Goal: Task Accomplishment & Management: Manage account settings

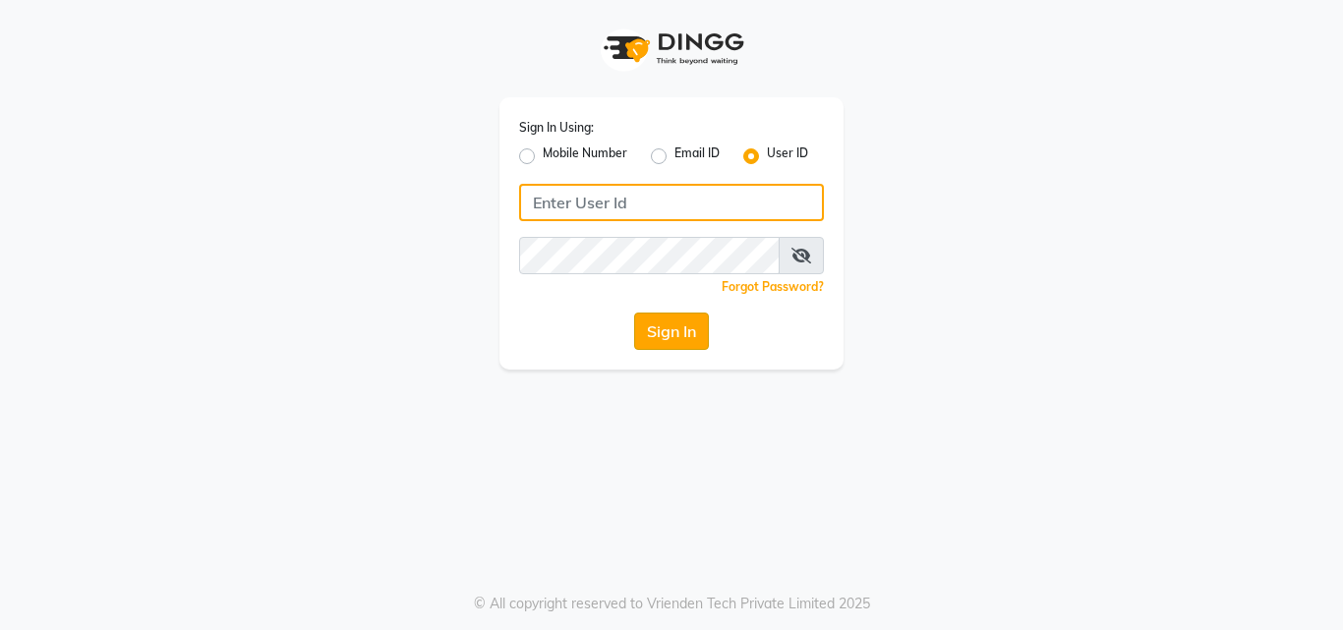
type input "e1930-01"
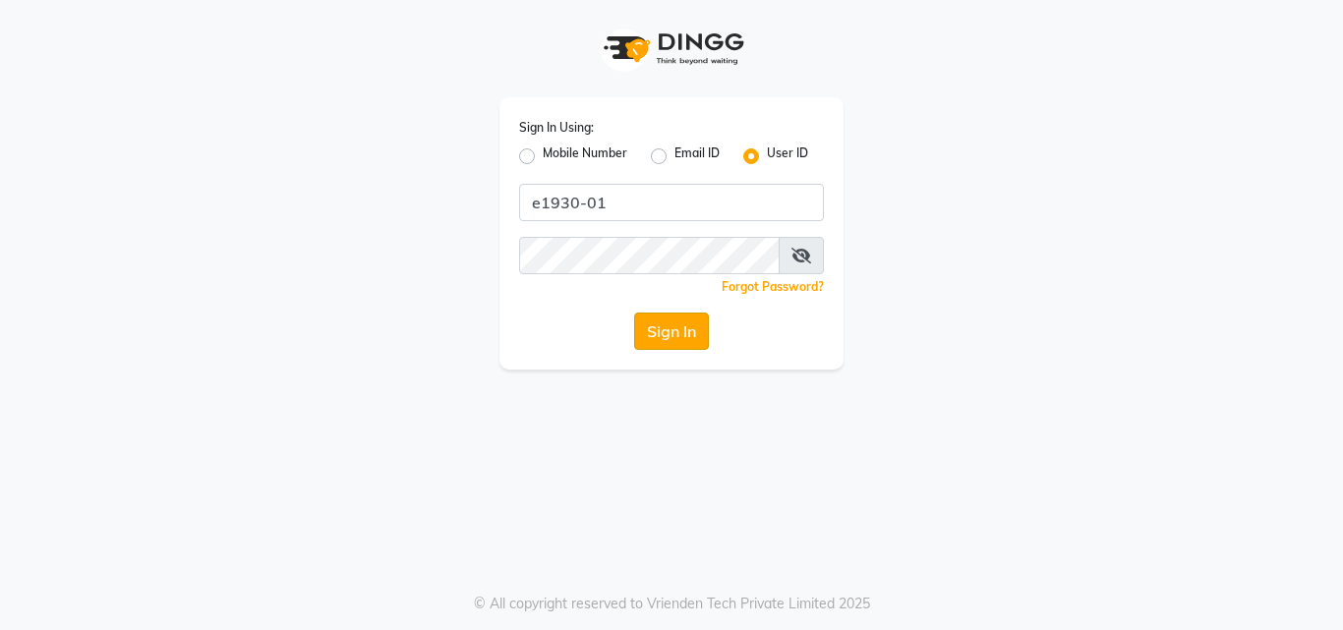
click at [682, 332] on button "Sign In" at bounding box center [671, 331] width 75 height 37
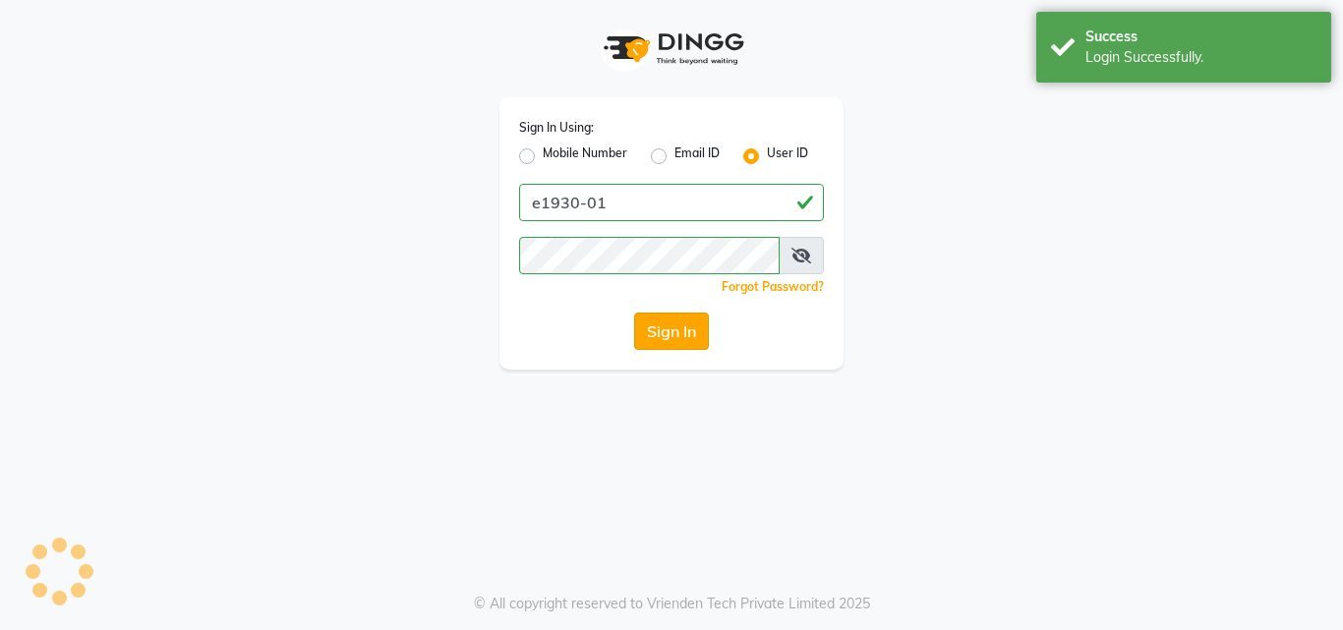
click at [680, 339] on button "Sign In" at bounding box center [671, 331] width 75 height 37
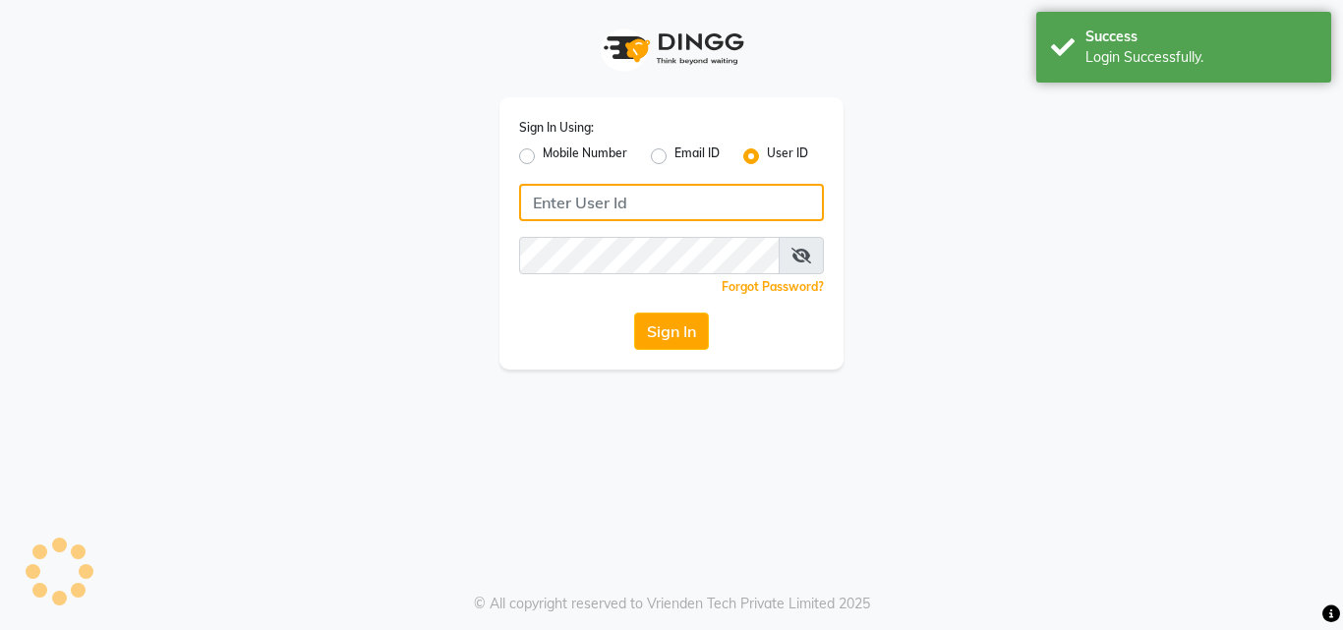
type input "e1930-01"
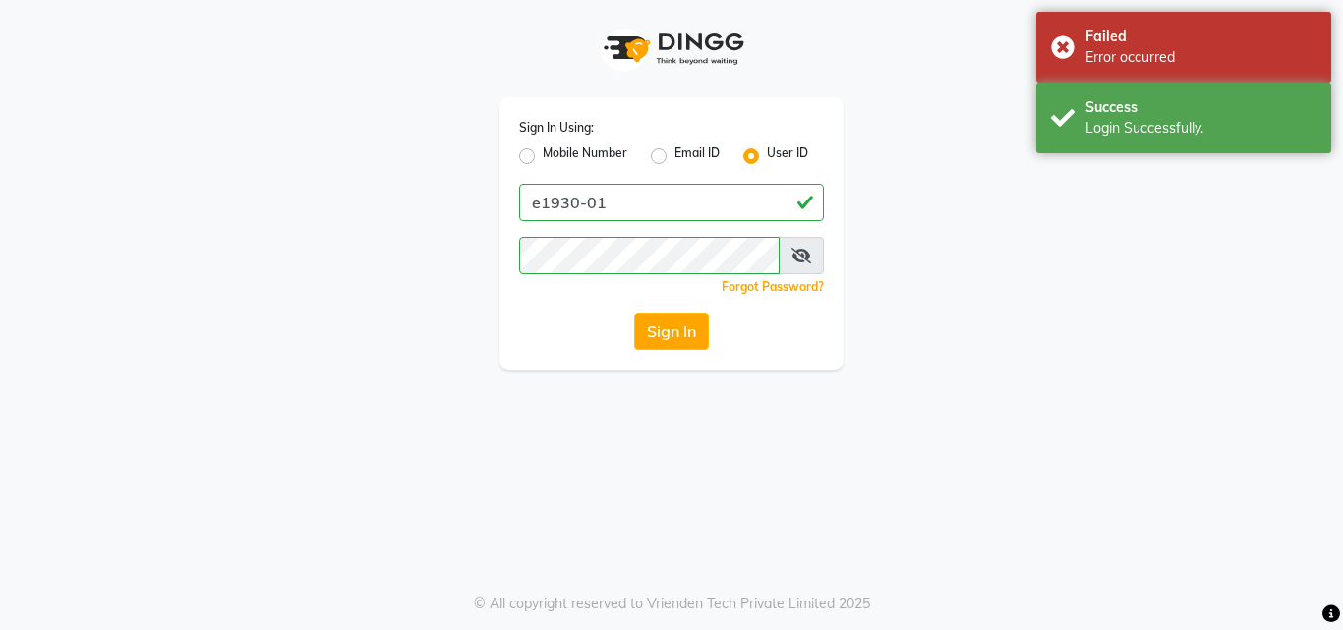
click at [658, 328] on button "Sign In" at bounding box center [671, 331] width 75 height 37
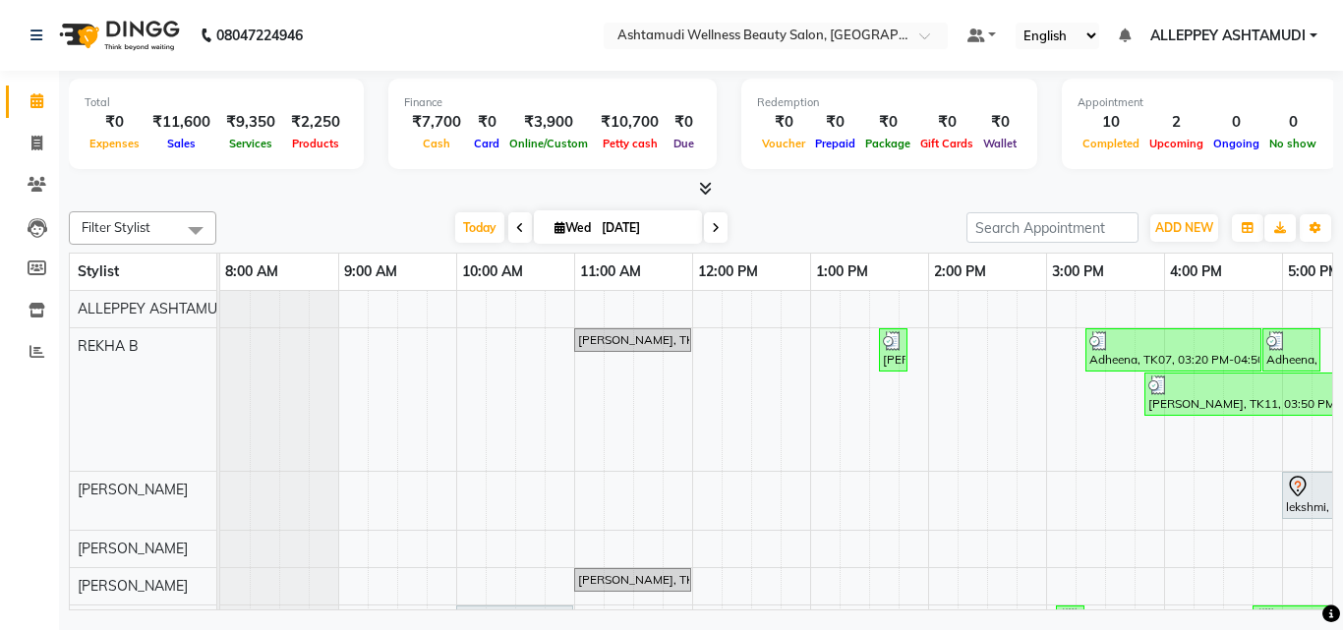
click at [700, 190] on icon at bounding box center [705, 188] width 13 height 15
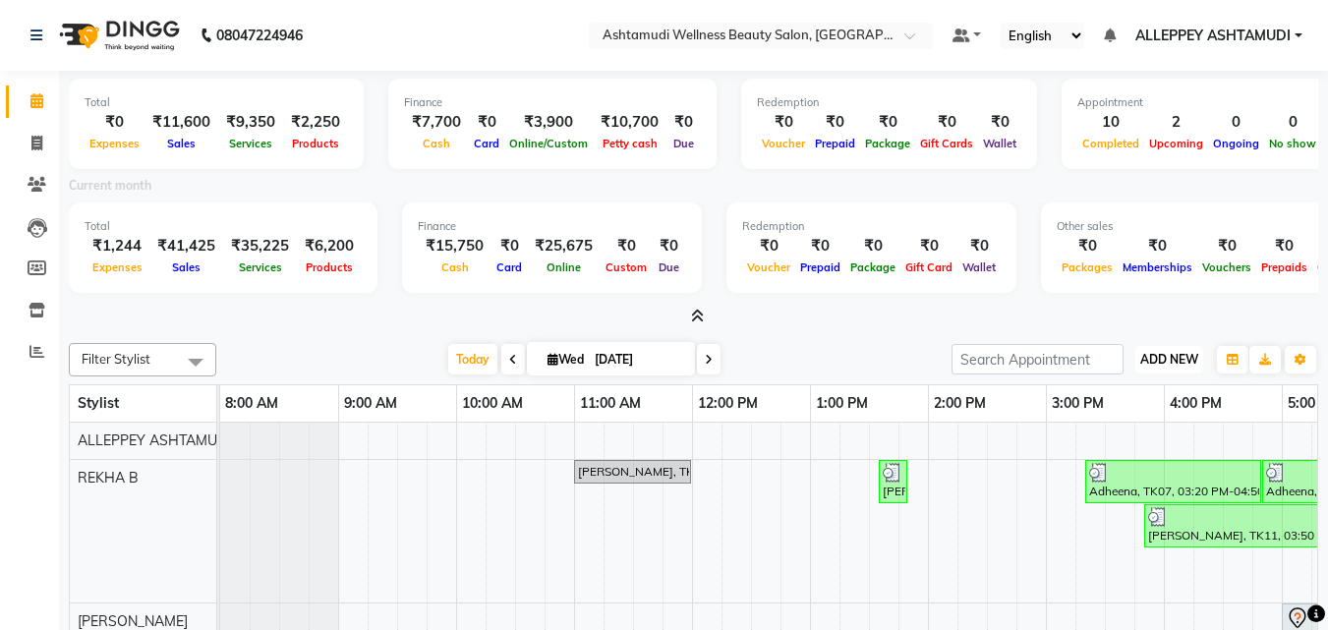
click at [1168, 372] on button "ADD NEW Toggle Dropdown" at bounding box center [1169, 360] width 68 height 28
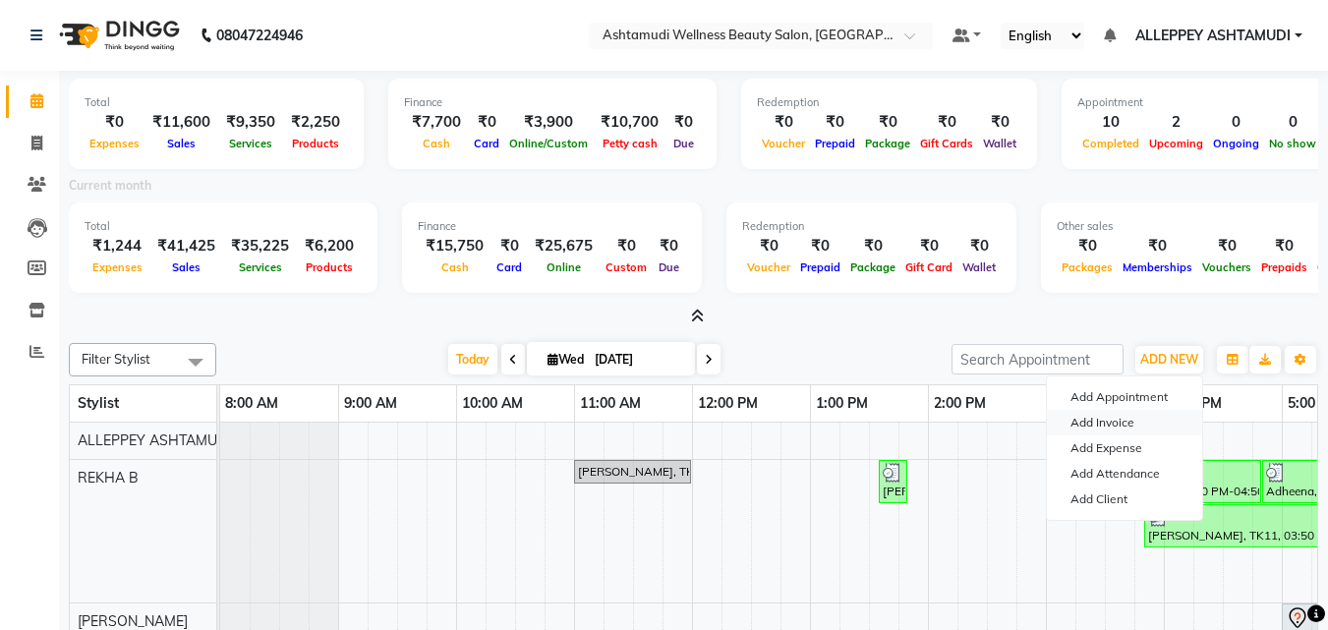
click at [1102, 421] on link "Add Invoice" at bounding box center [1124, 423] width 155 height 26
select select "4626"
select select "service"
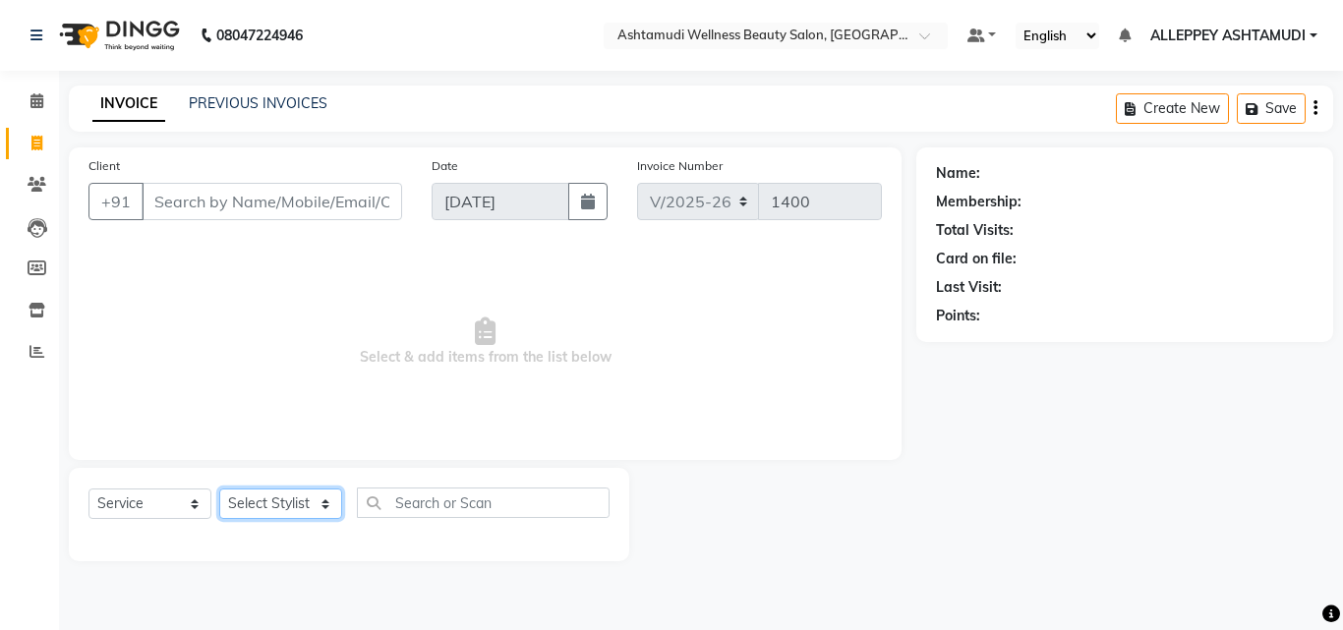
drag, startPoint x: 297, startPoint y: 490, endPoint x: 274, endPoint y: 494, distance: 22.9
click at [291, 491] on select "Select Stylist ALLEPPEY ASHTAMUDI Jyothy REKHA B ROSELIN Soumya Sreedevi" at bounding box center [280, 503] width 123 height 30
select select "57585"
click at [219, 488] on select "Select Stylist ALLEPPEY ASHTAMUDI Jyothy REKHA B ROSELIN Soumya Sreedevi" at bounding box center [280, 503] width 123 height 30
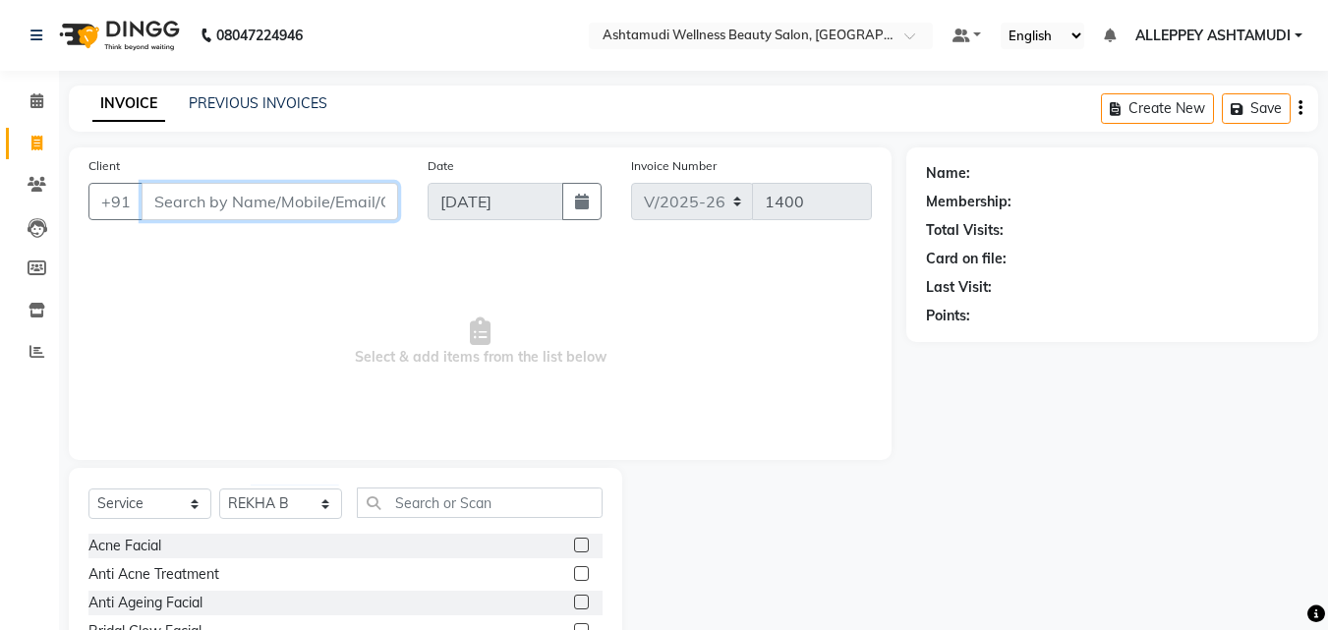
click at [219, 199] on input "Client" at bounding box center [270, 201] width 257 height 37
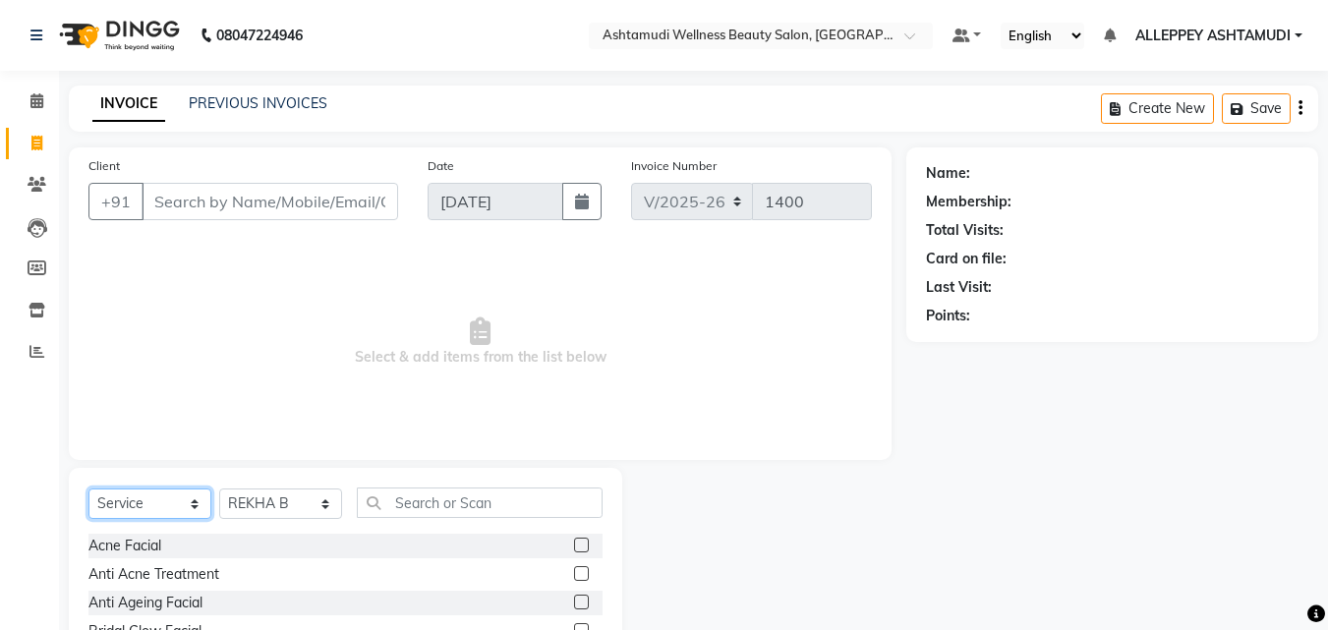
click at [130, 503] on select "Select Service Product Membership Package Voucher Prepaid Gift Card" at bounding box center [149, 503] width 123 height 30
select select "product"
click at [88, 488] on select "Select Service Product Membership Package Voucher Prepaid Gift Card" at bounding box center [149, 503] width 123 height 30
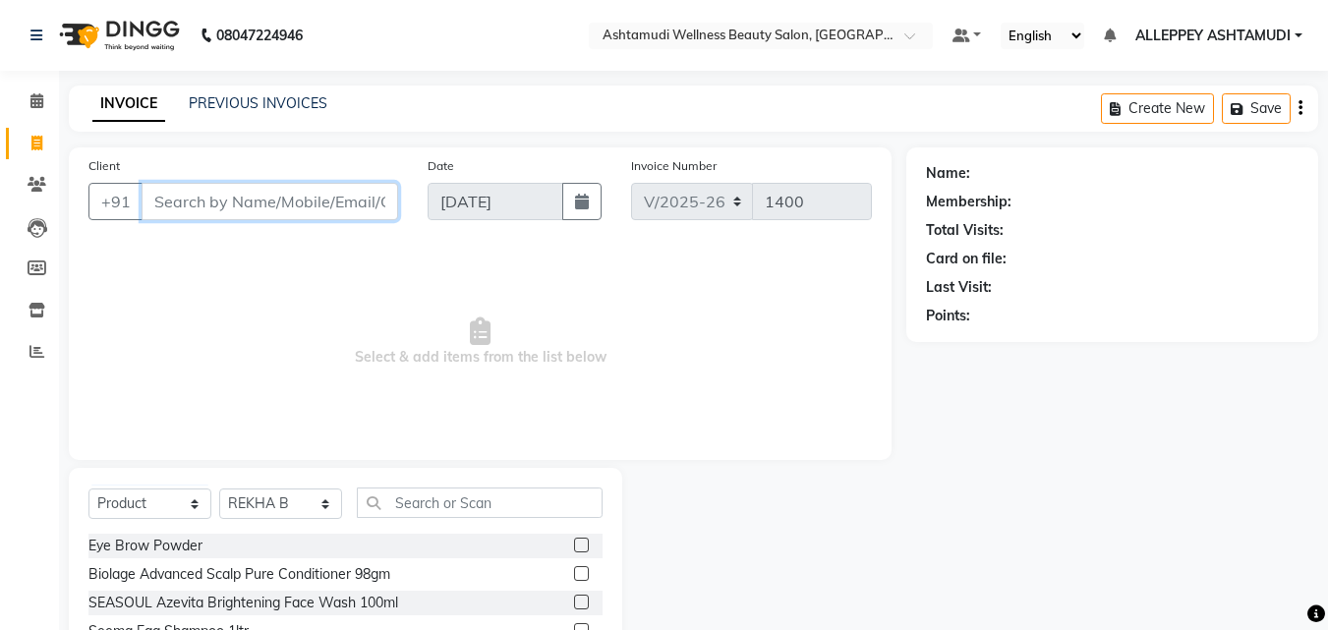
click at [196, 203] on input "Client" at bounding box center [270, 201] width 257 height 37
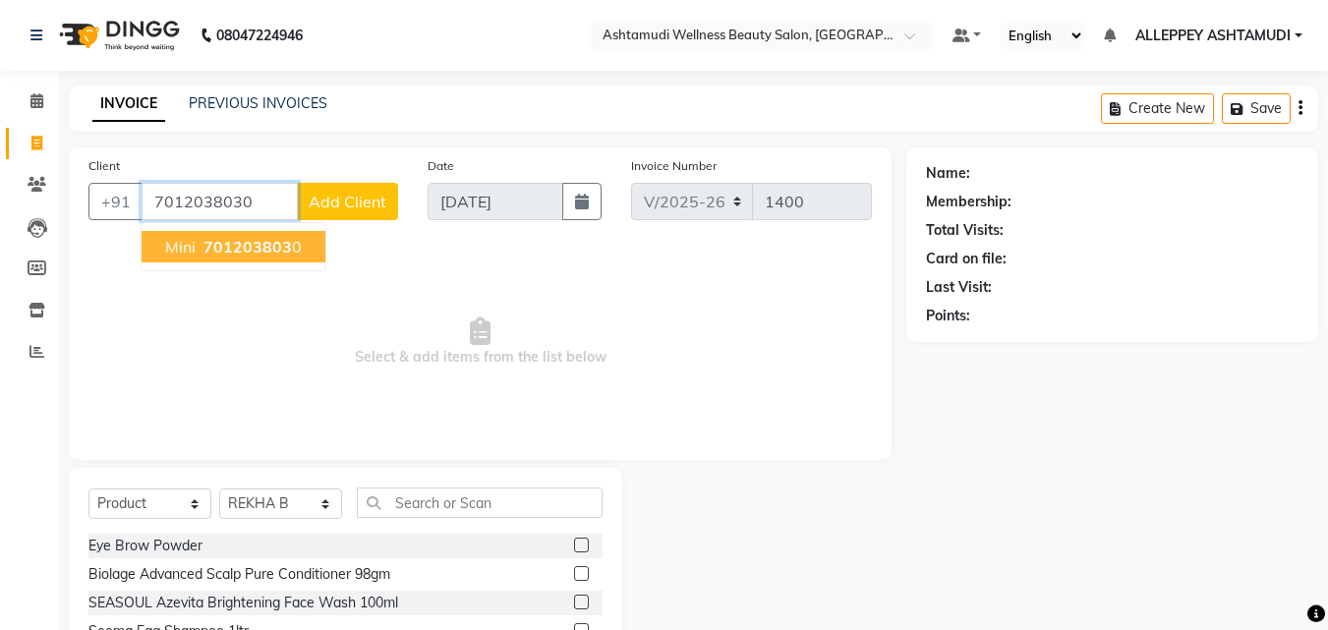
type input "7012038030"
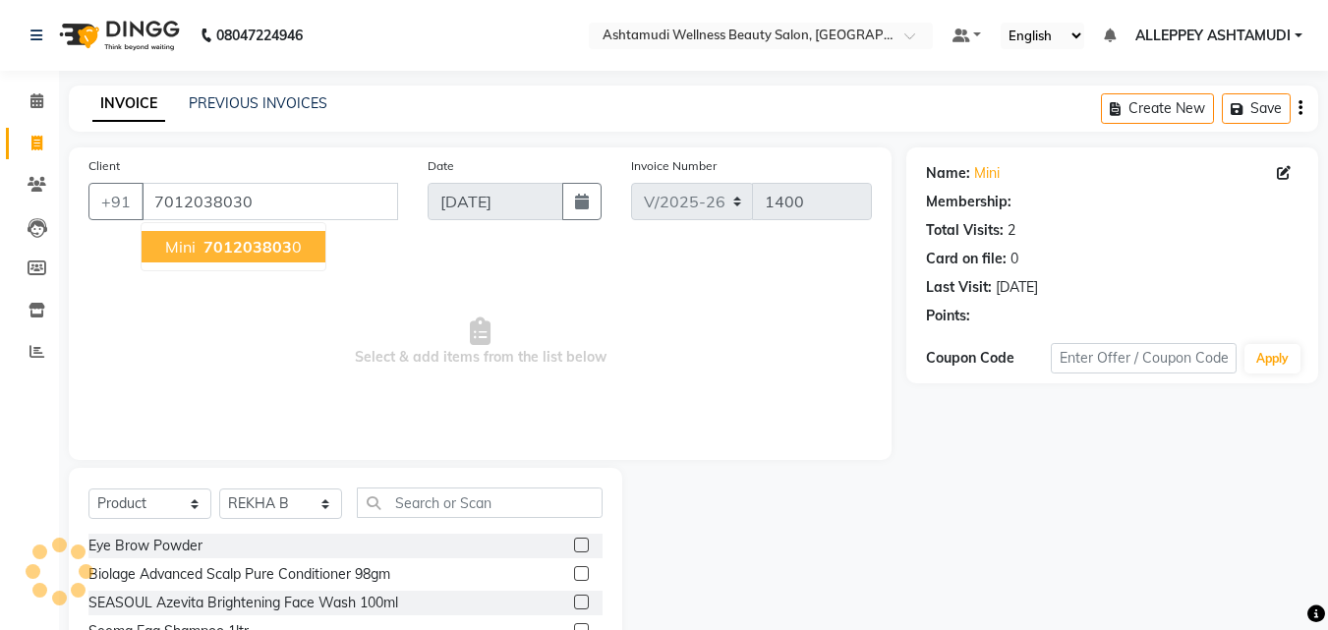
select select "1: Object"
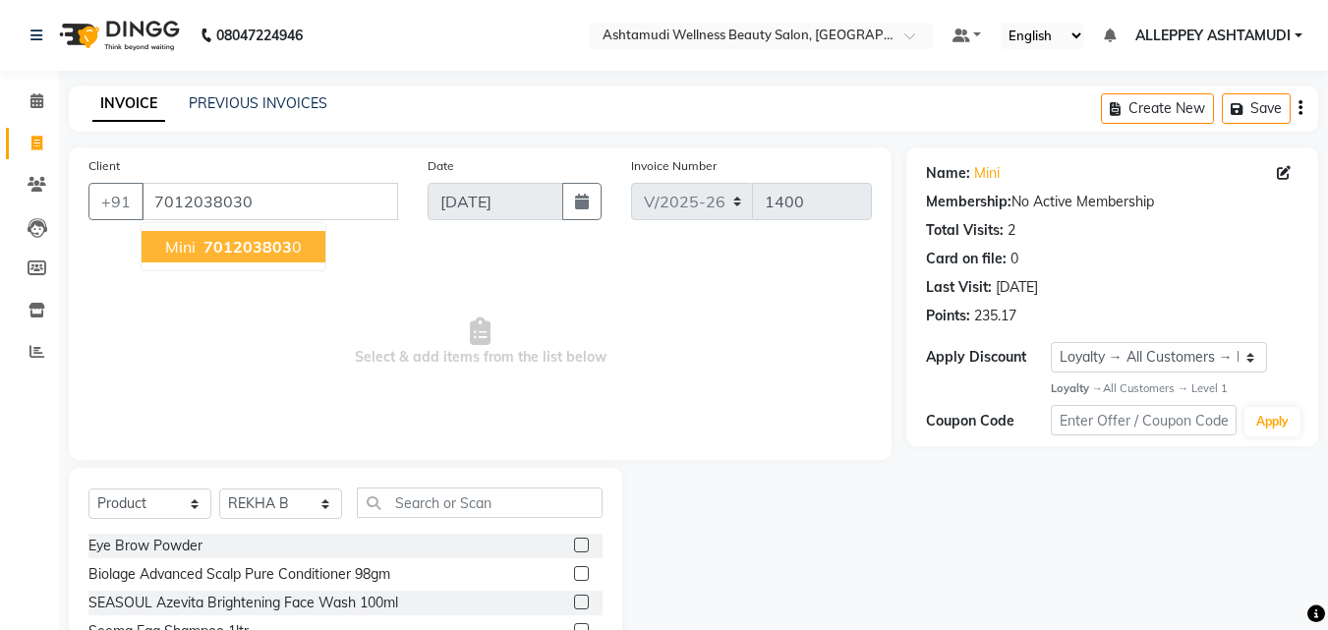
click at [302, 253] on button "Mini 701203803 0" at bounding box center [234, 246] width 184 height 31
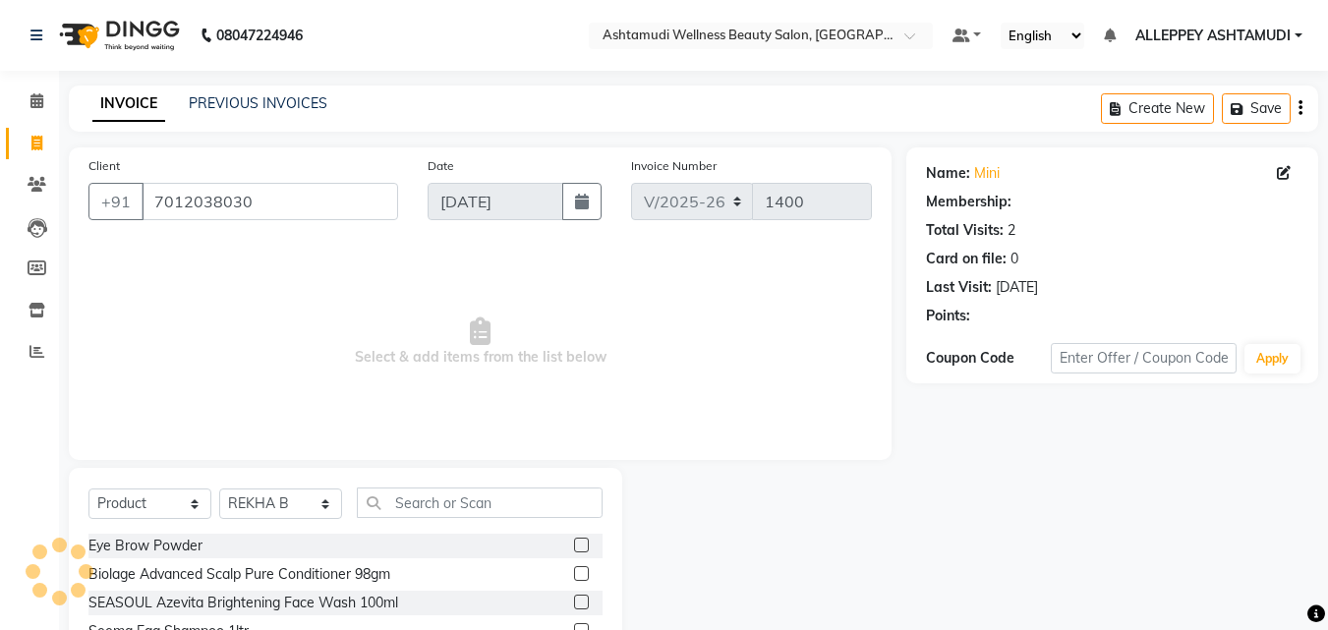
scroll to position [157, 0]
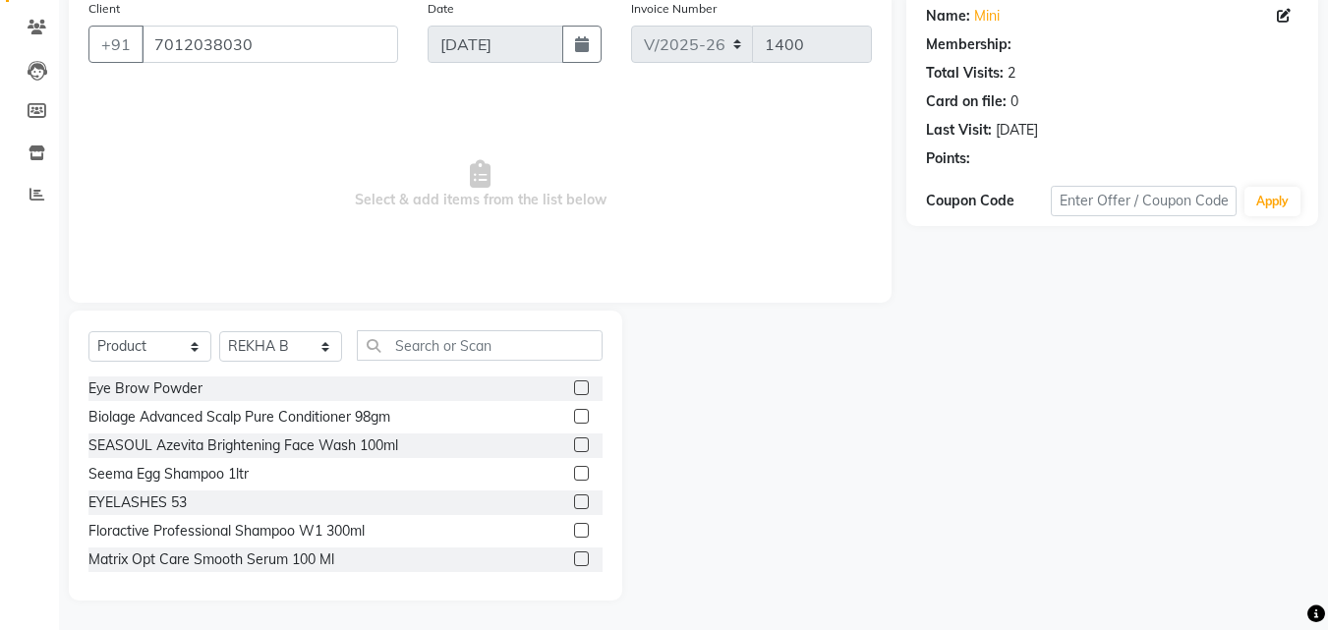
select select "1: Object"
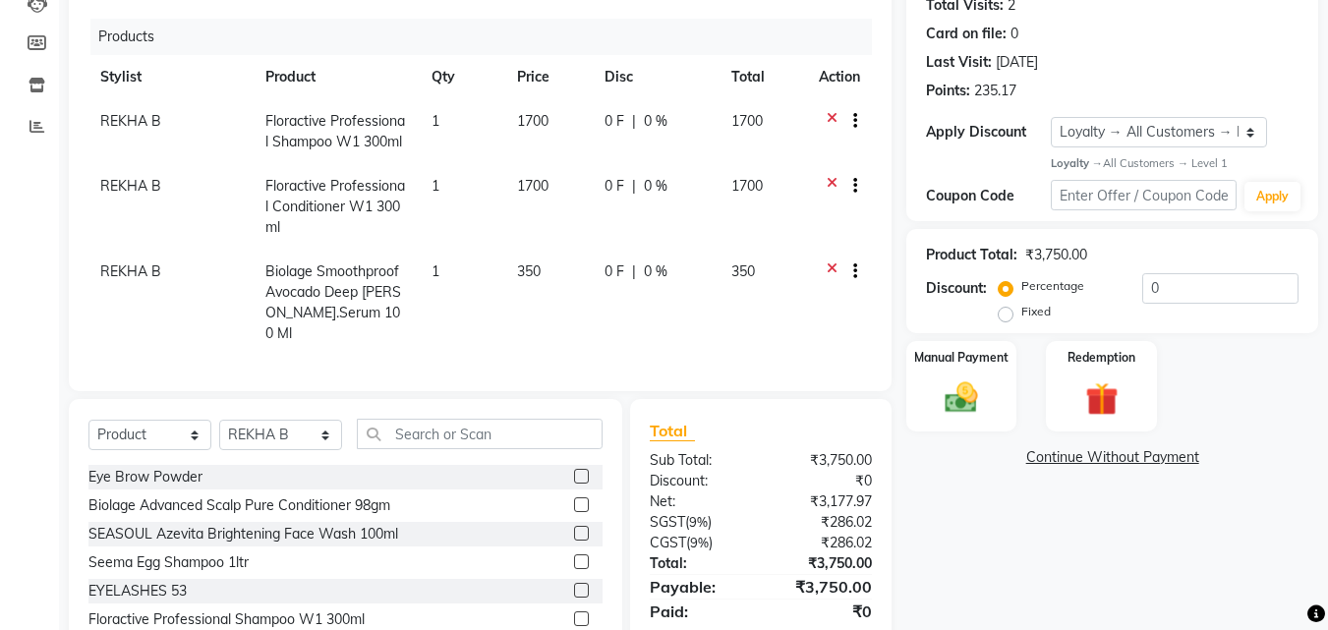
scroll to position [308, 0]
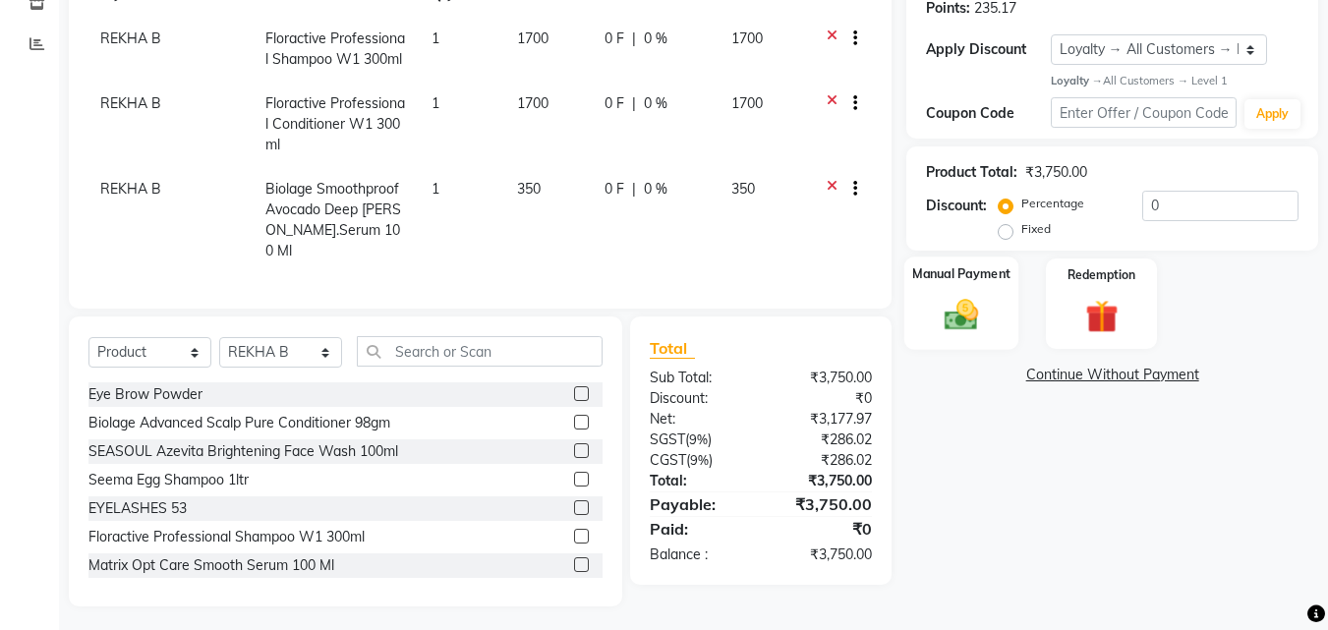
click at [943, 305] on img at bounding box center [961, 315] width 55 height 39
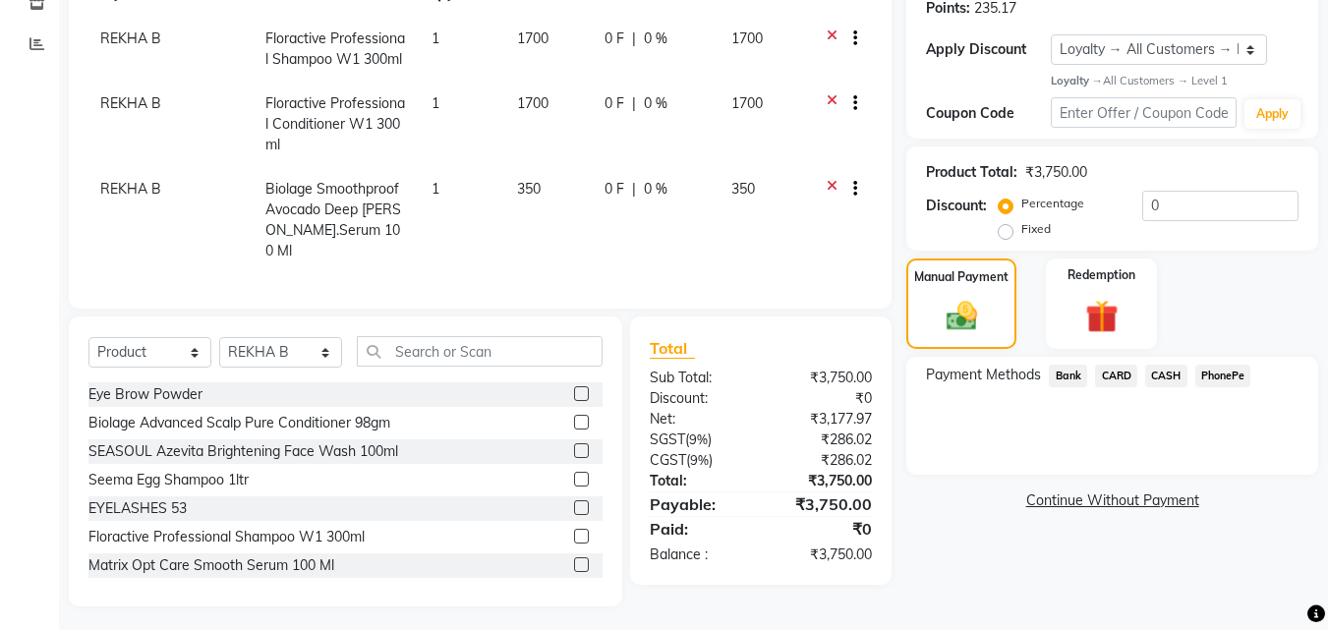
drag, startPoint x: 1221, startPoint y: 372, endPoint x: 1208, endPoint y: 395, distance: 26.8
click at [1222, 372] on span "PhonePe" at bounding box center [1223, 376] width 56 height 23
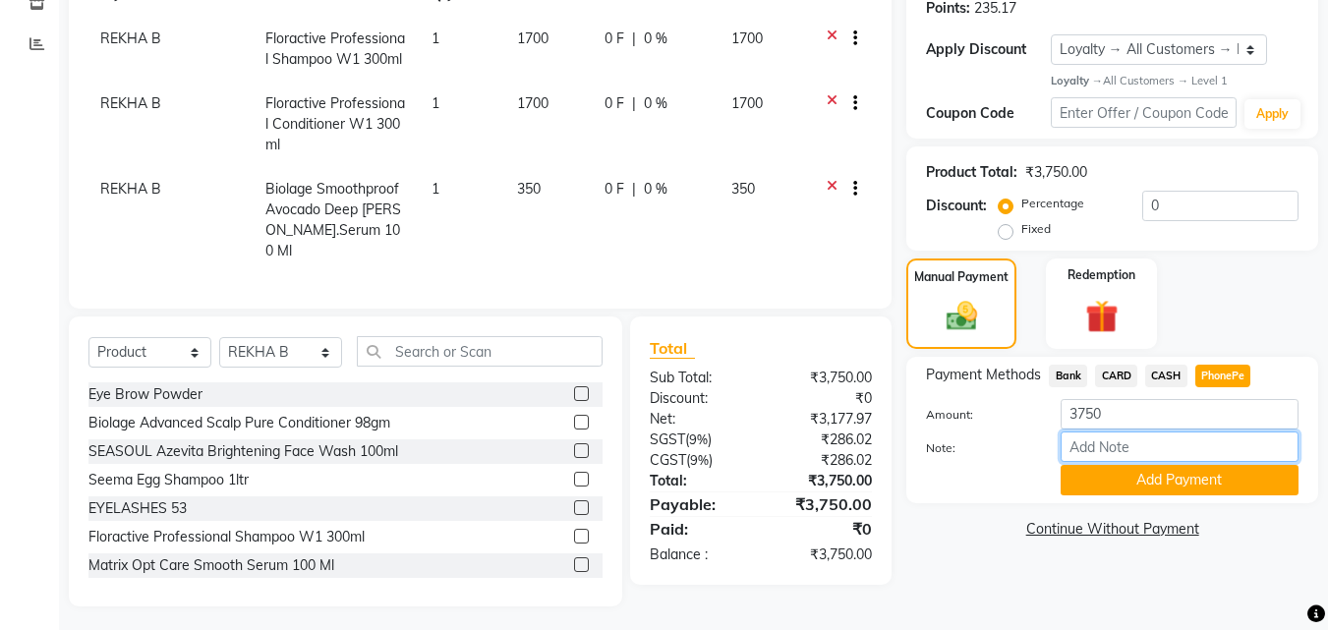
click at [1183, 442] on input "Note:" at bounding box center [1180, 446] width 238 height 30
type input "soumya"
click at [1171, 477] on button "Add Payment" at bounding box center [1180, 480] width 238 height 30
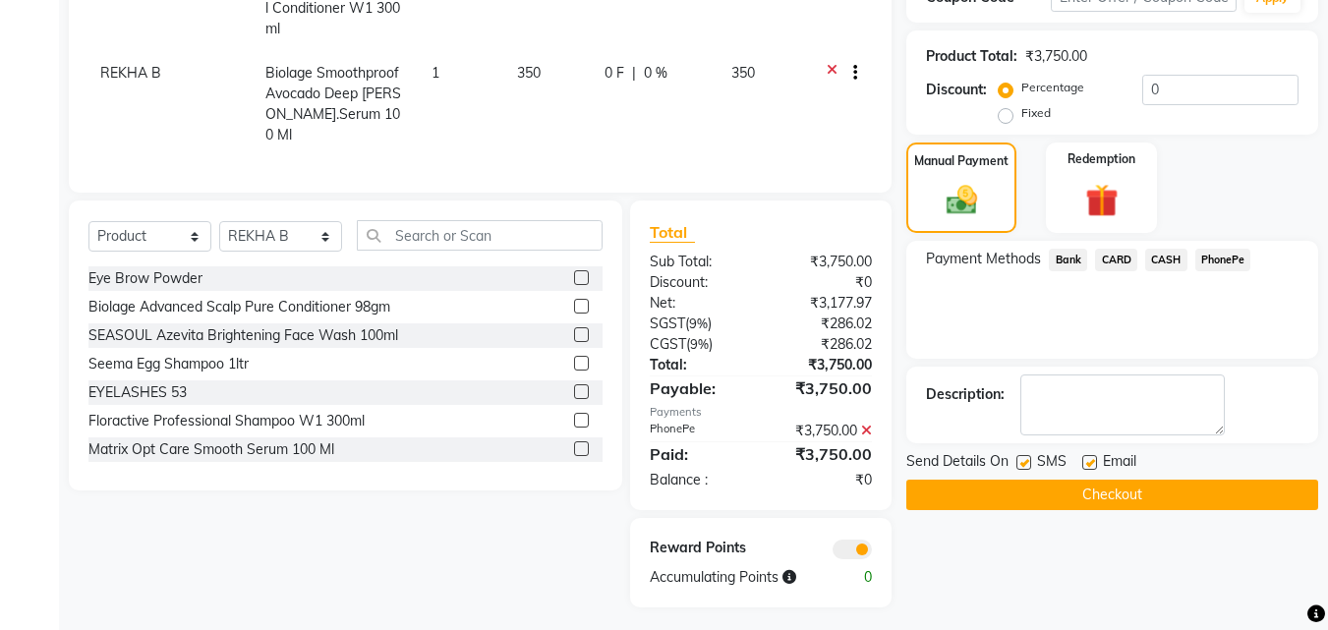
scroll to position [425, 0]
click at [1117, 489] on button "Checkout" at bounding box center [1112, 494] width 412 height 30
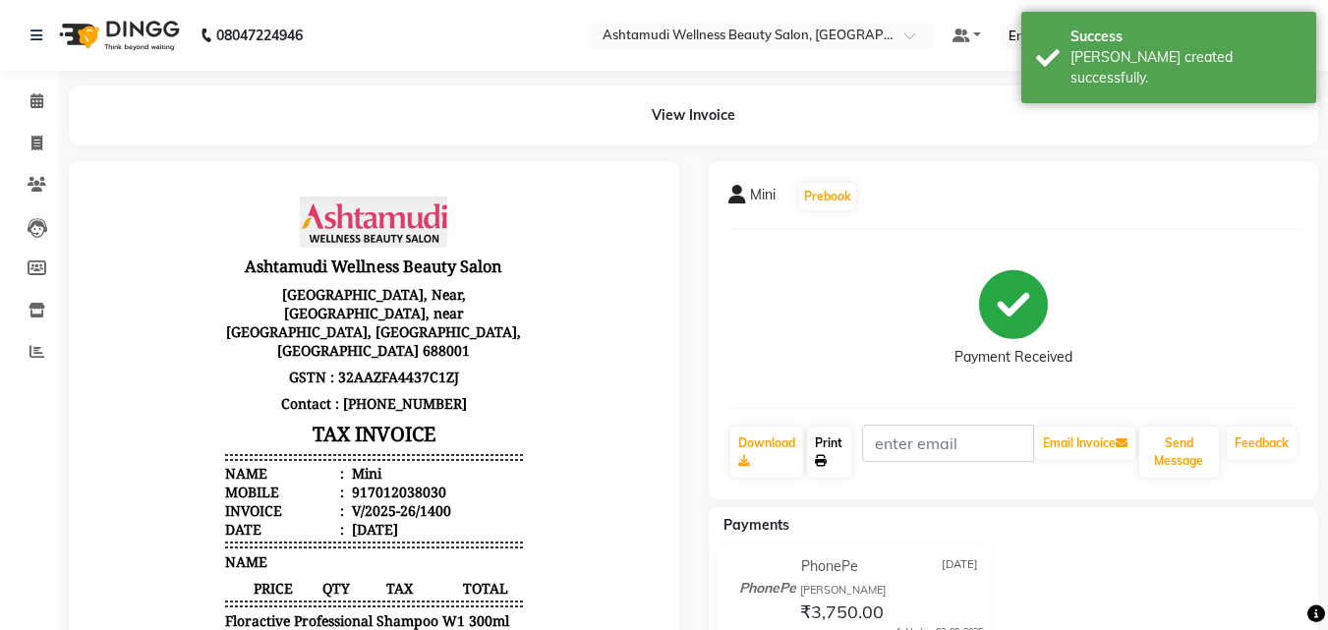
click at [819, 446] on link "Print" at bounding box center [829, 452] width 45 height 51
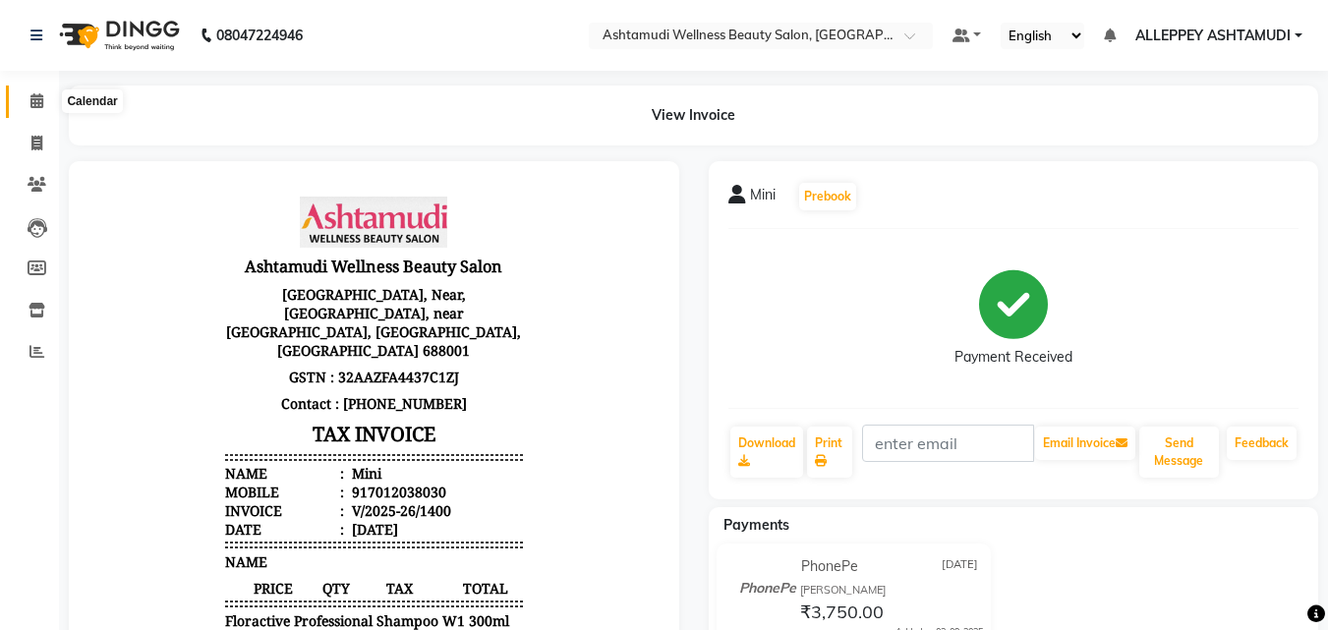
click at [32, 99] on icon at bounding box center [36, 100] width 13 height 15
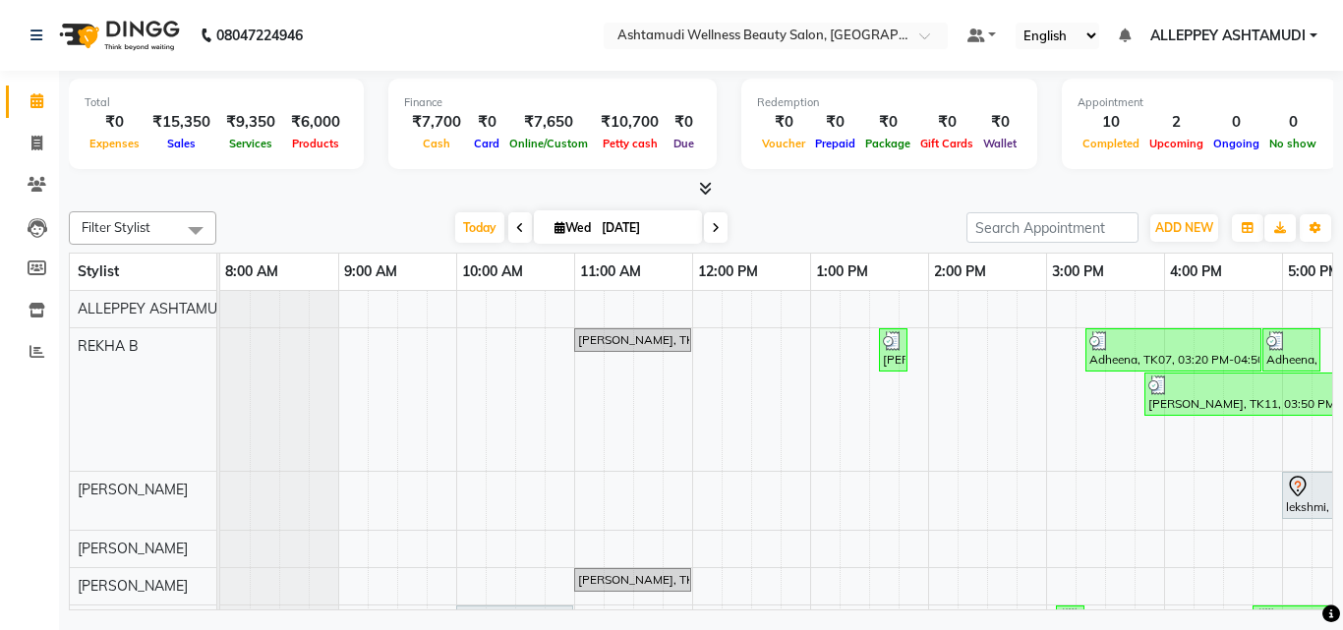
click at [711, 192] on icon at bounding box center [705, 188] width 13 height 15
click at [708, 196] on span at bounding box center [701, 189] width 21 height 21
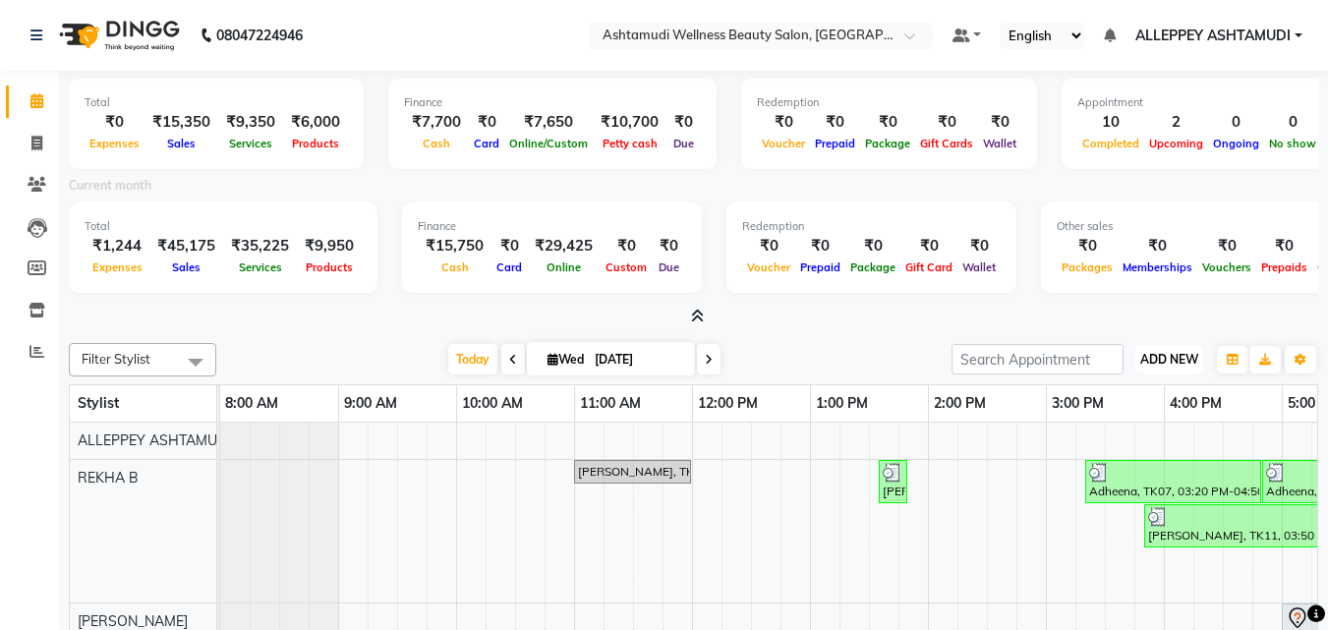
click at [1186, 354] on span "ADD NEW" at bounding box center [1169, 359] width 58 height 15
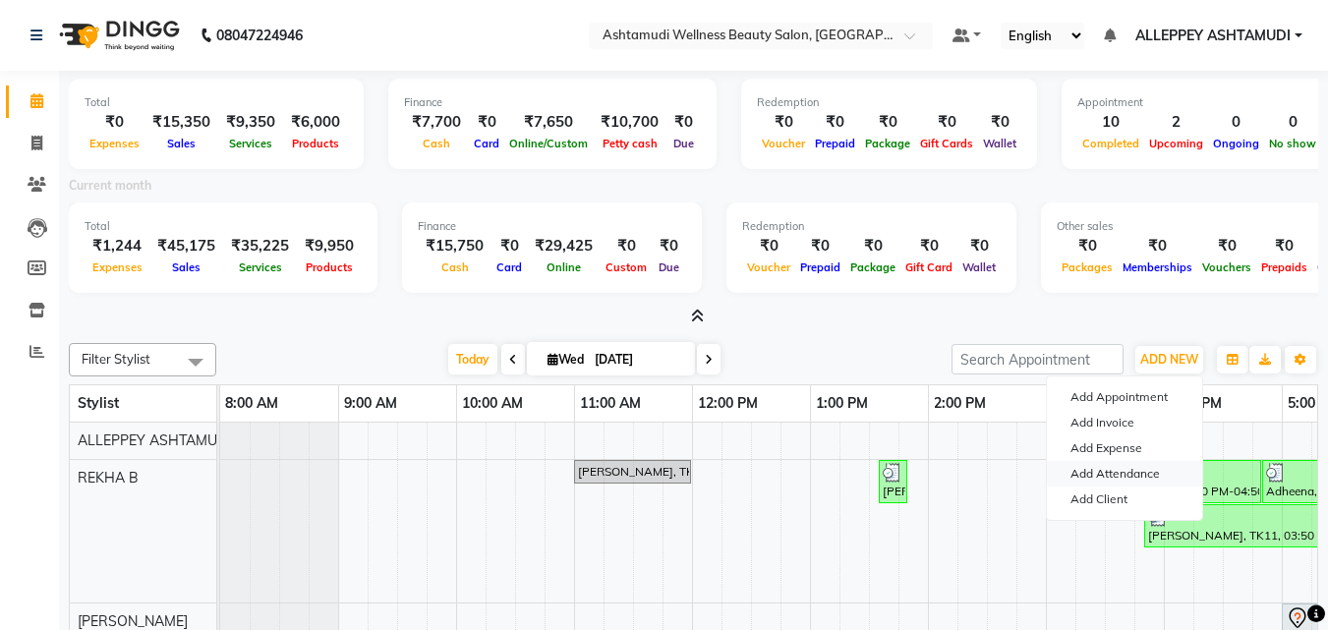
click at [1137, 474] on link "Add Attendance" at bounding box center [1124, 474] width 155 height 26
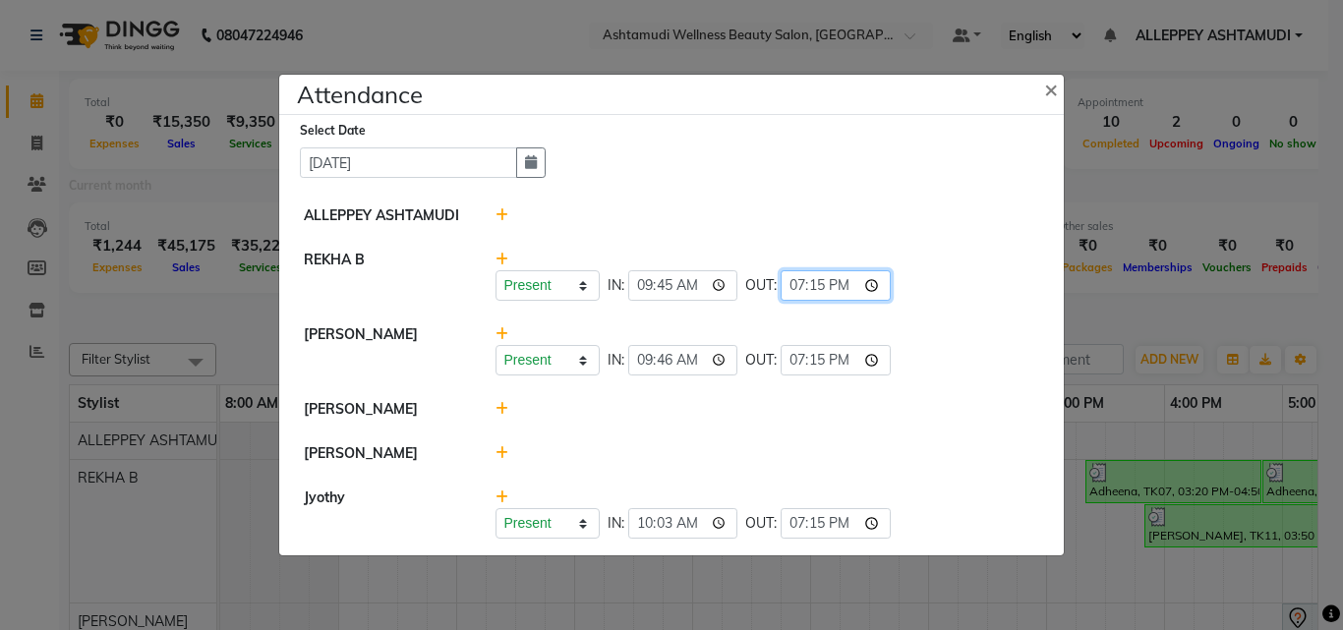
click at [834, 284] on input "19:15" at bounding box center [835, 285] width 110 height 30
click at [831, 288] on input "19:15" at bounding box center [835, 285] width 110 height 30
click at [830, 286] on input "19:15" at bounding box center [835, 285] width 110 height 30
type input "19:25"
drag, startPoint x: 847, startPoint y: 215, endPoint x: 815, endPoint y: 301, distance: 91.5
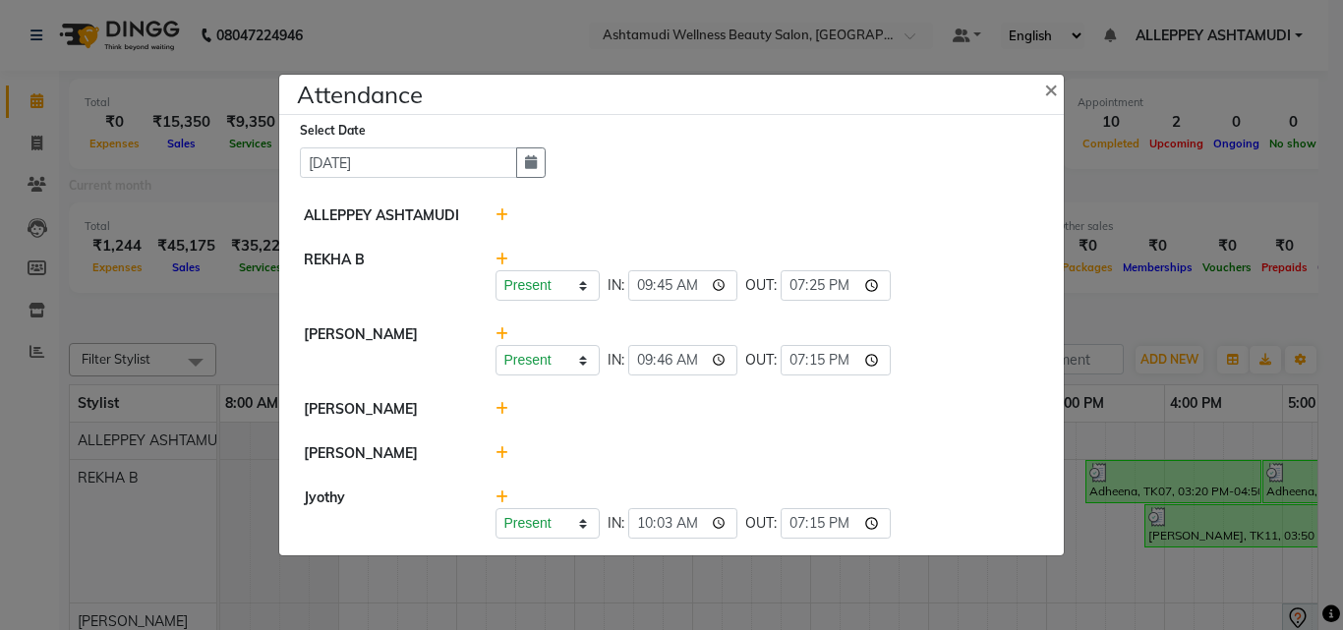
click at [846, 217] on div at bounding box center [768, 215] width 574 height 21
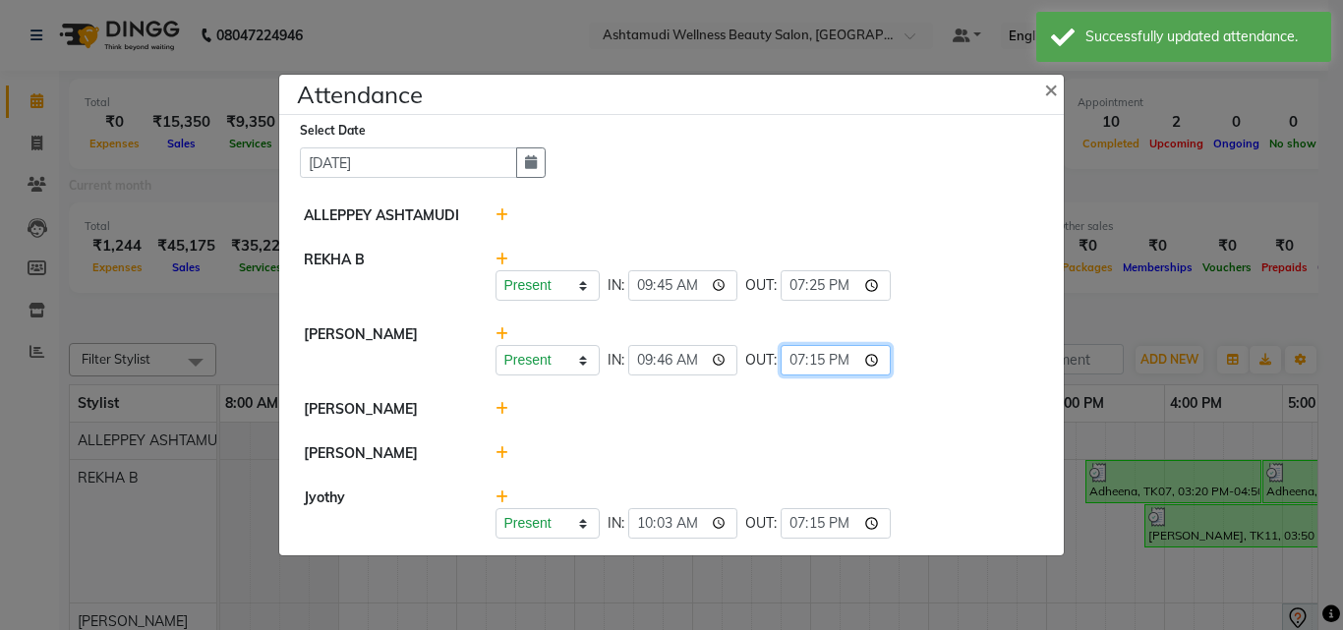
click at [827, 364] on input "19:15" at bounding box center [835, 360] width 110 height 30
type input "19:25"
click at [980, 288] on div "Present Absent Late Half Day Weekly Off IN: 09:45 OUT: 19:25" at bounding box center [767, 285] width 545 height 30
click at [823, 525] on input "19:15" at bounding box center [835, 523] width 110 height 30
type input "19:25"
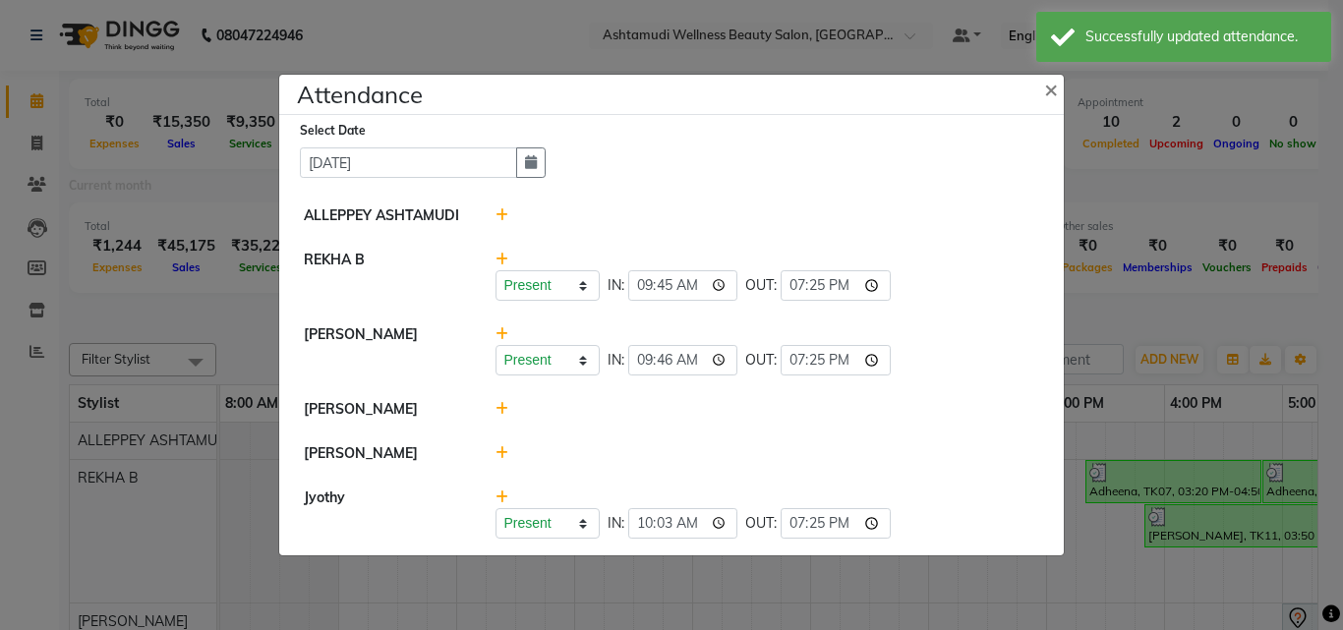
click at [937, 465] on li "[PERSON_NAME]" at bounding box center [671, 453] width 774 height 45
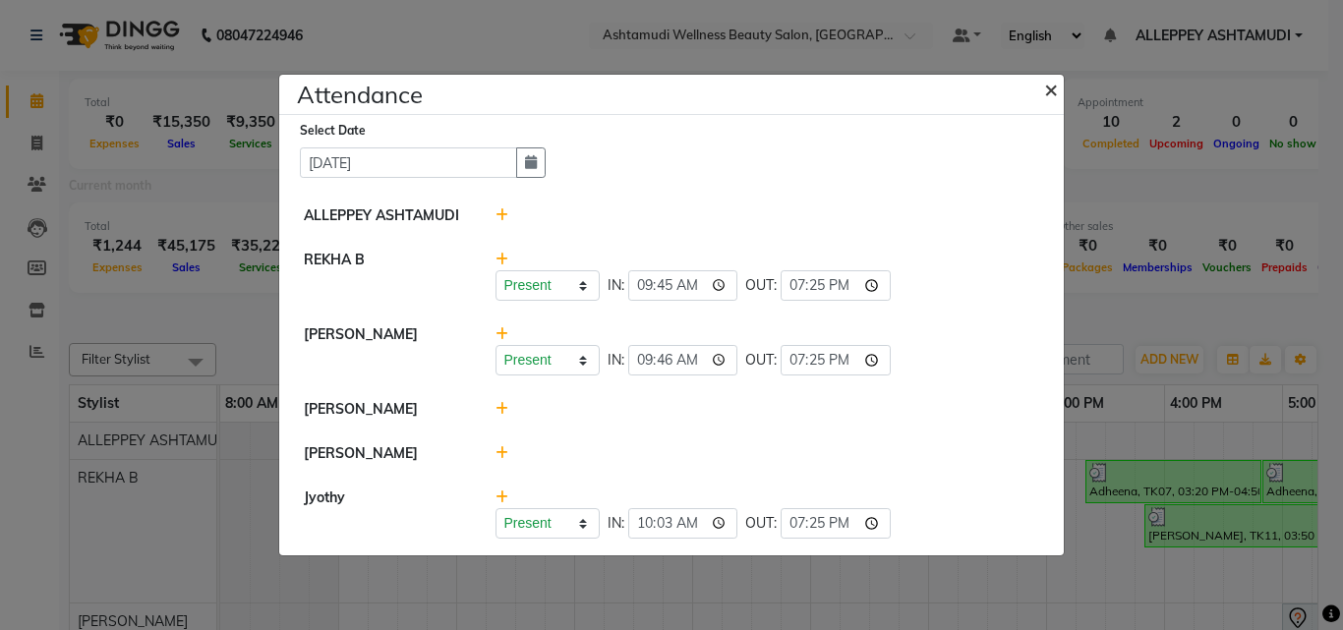
click at [1052, 92] on span "×" at bounding box center [1051, 88] width 14 height 29
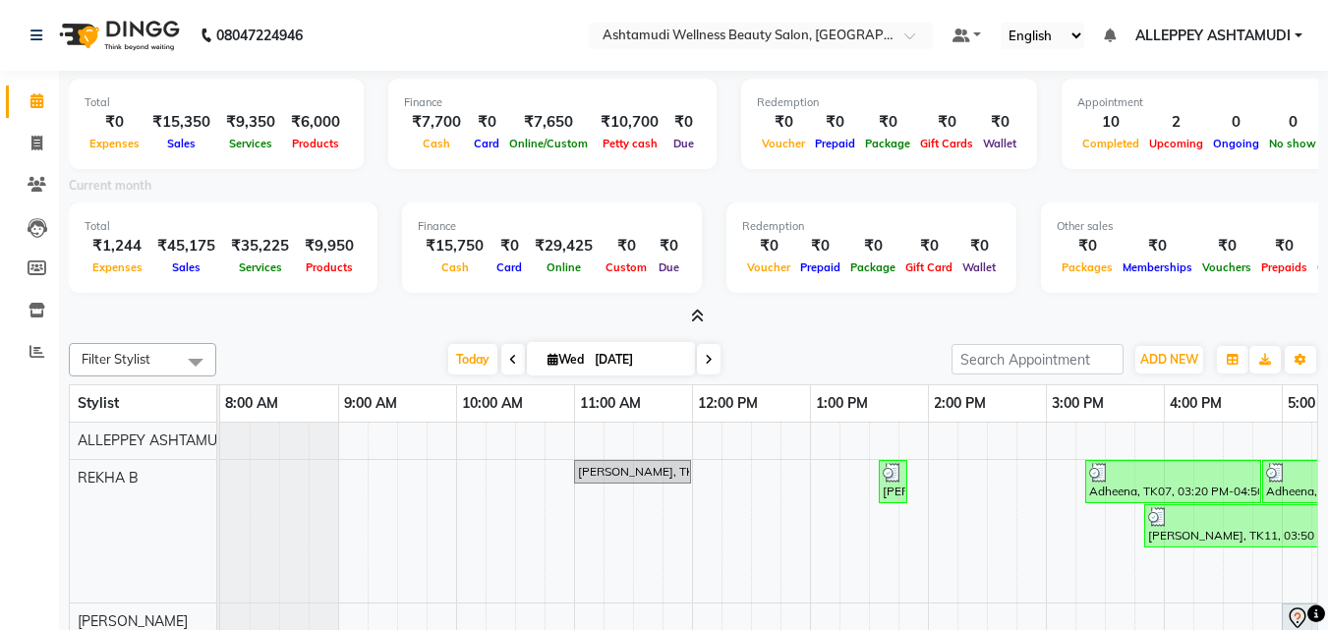
click at [1165, 375] on div "Filter Stylist Select All ALLEPPEY ASHTAMUDI Jyothy [PERSON_NAME] [PERSON_NAME]…" at bounding box center [693, 359] width 1249 height 33
click at [1170, 353] on span "ADD NEW" at bounding box center [1169, 359] width 58 height 15
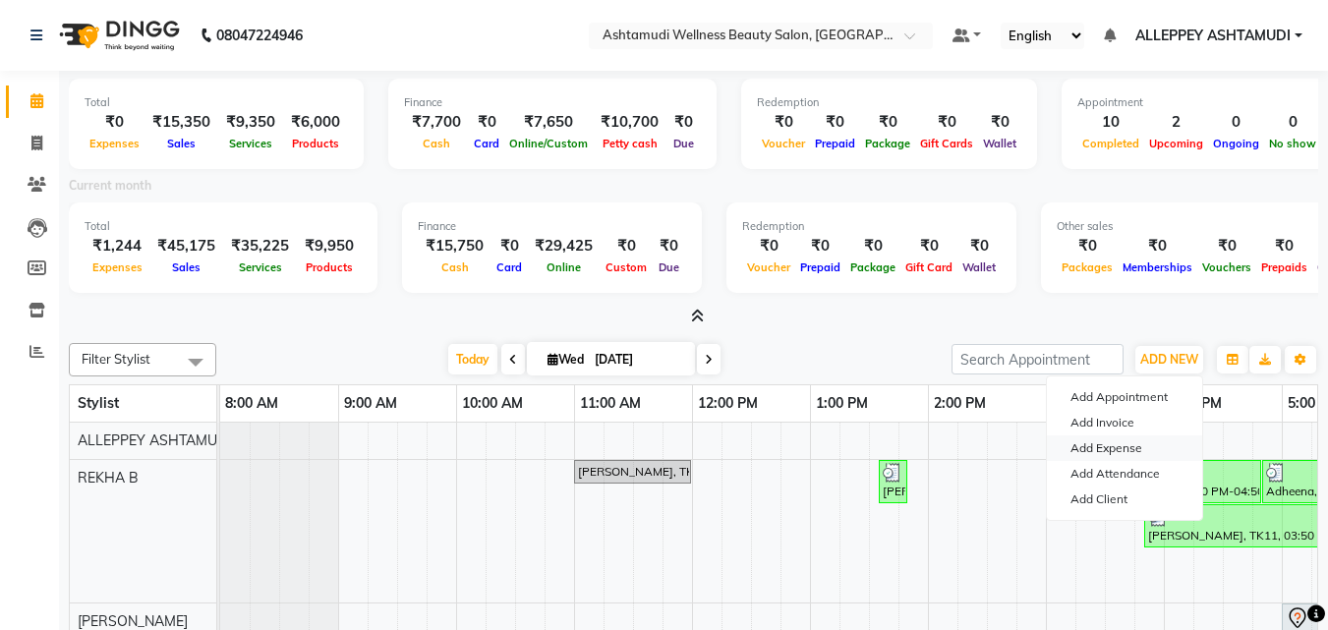
click at [1088, 448] on link "Add Expense" at bounding box center [1124, 448] width 155 height 26
select select "3458"
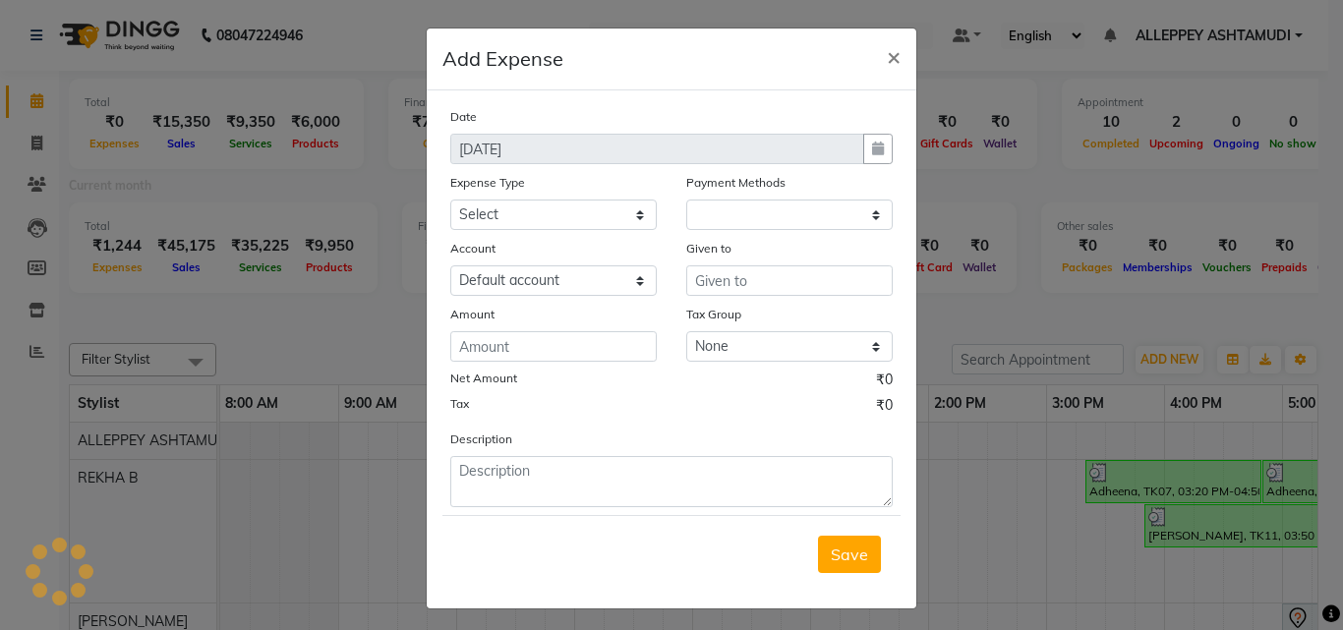
select select "1"
select select "3457"
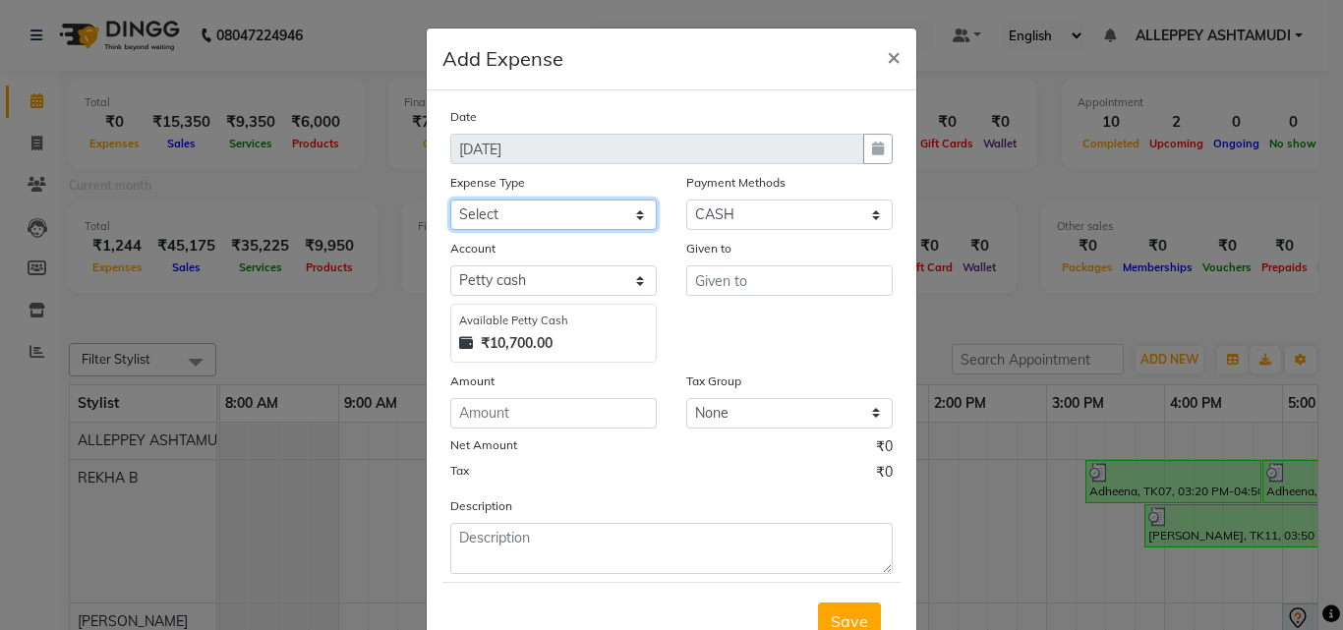
drag, startPoint x: 562, startPoint y: 221, endPoint x: 545, endPoint y: 228, distance: 18.1
click at [562, 221] on select "Select ACCOMODATION EXPENSES ADVERTISEMENT SALES PROMOTIONAL EXPENSES Bonus BRI…" at bounding box center [553, 215] width 206 height 30
select select "6223"
click at [450, 200] on select "Select ACCOMODATION EXPENSES ADVERTISEMENT SALES PROMOTIONAL EXPENSES Bonus BRI…" at bounding box center [553, 215] width 206 height 30
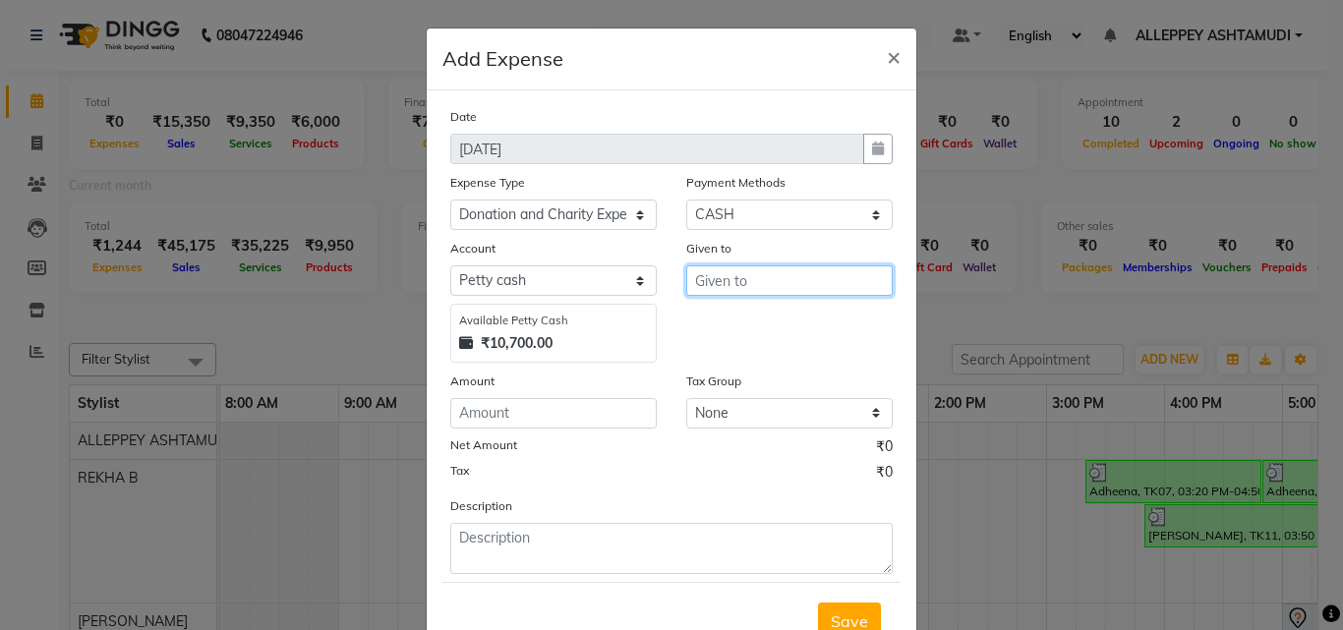
click at [766, 280] on input "text" at bounding box center [789, 280] width 206 height 30
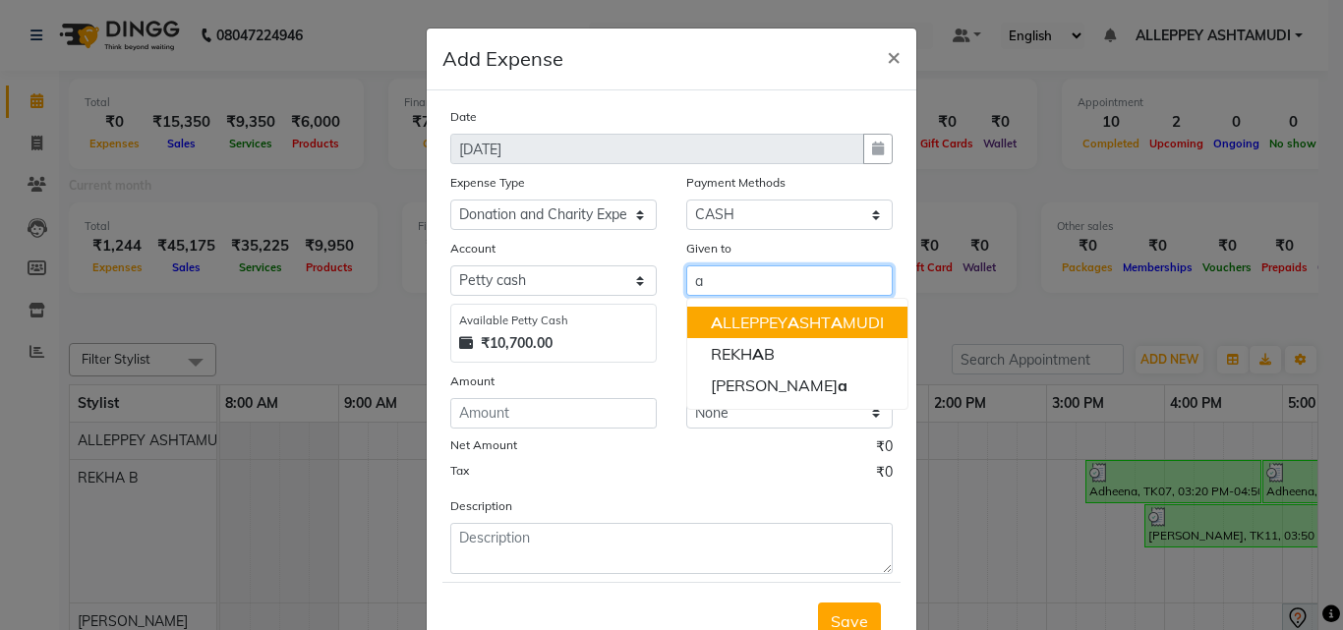
click at [744, 316] on ngb-highlight "A LLEPPEY A SHT A MUDI" at bounding box center [797, 323] width 173 height 20
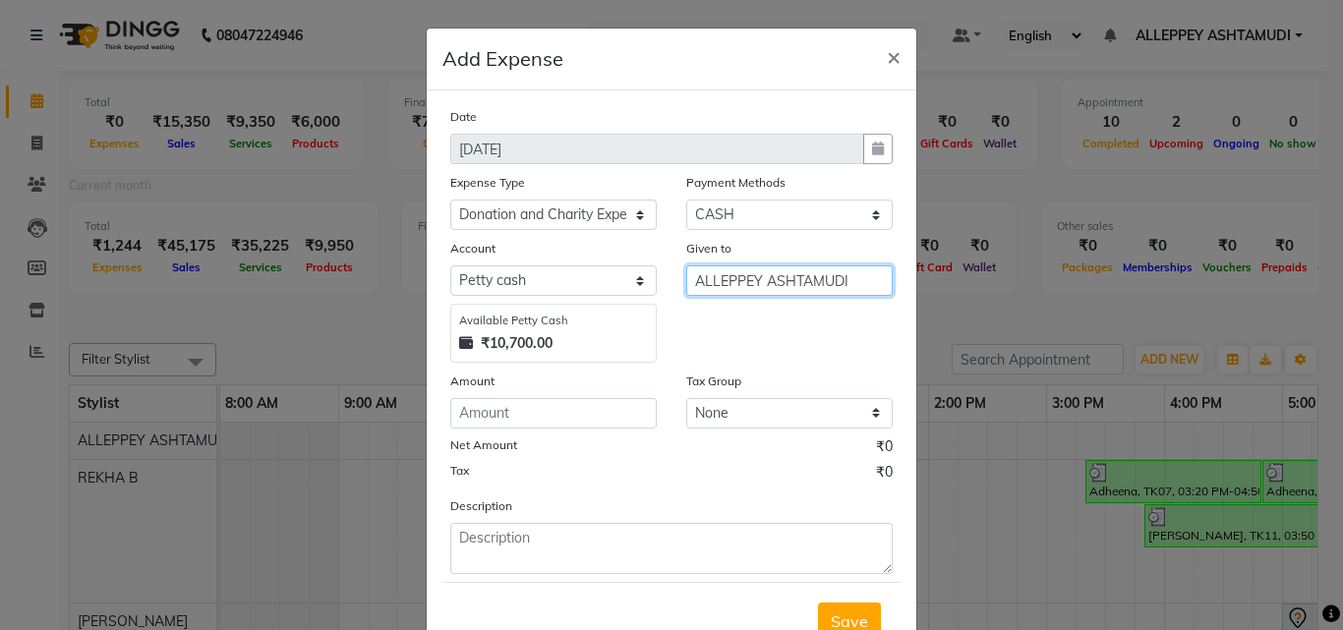
type input "ALLEPPEY ASHTAMUDI"
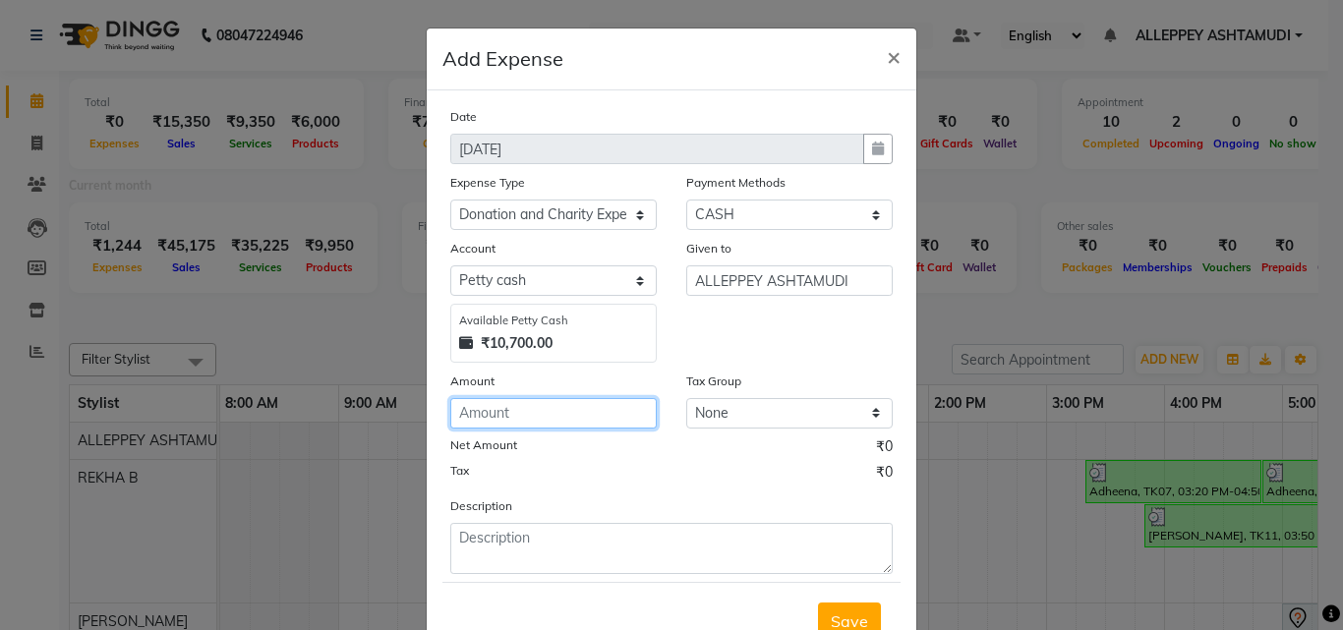
click at [522, 400] on input "number" at bounding box center [553, 413] width 206 height 30
type input "30"
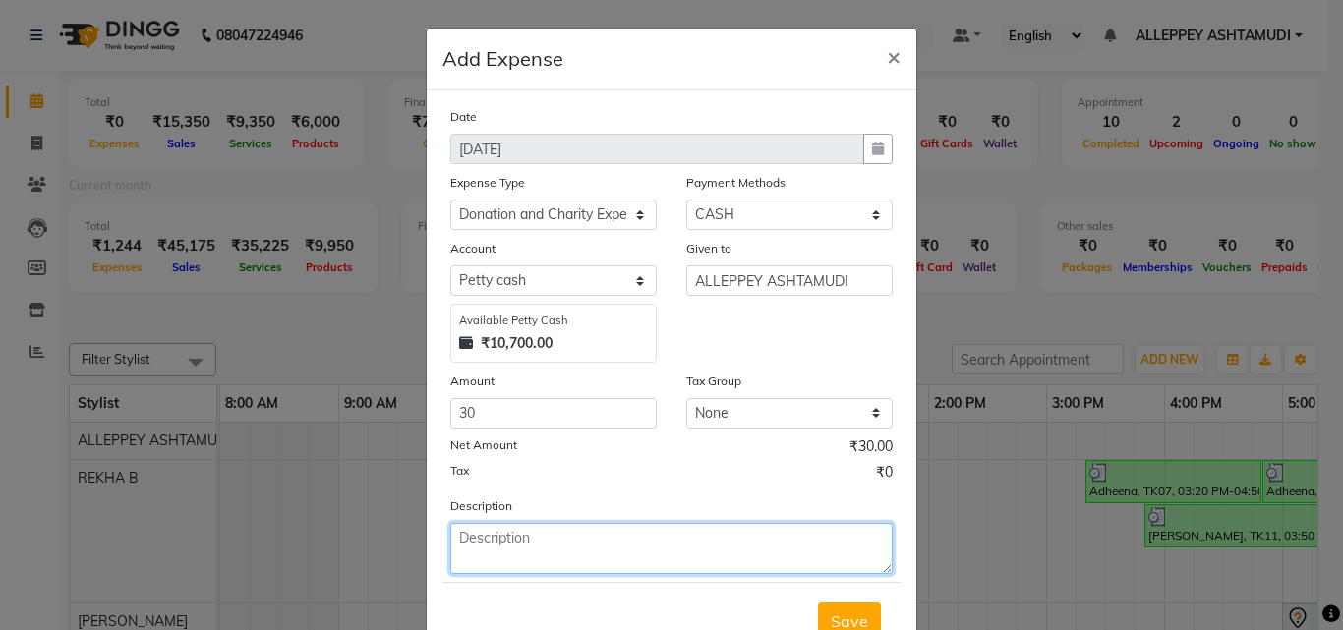
click at [526, 545] on textarea at bounding box center [671, 548] width 442 height 51
type textarea "[DEMOGRAPHIC_DATA] and [DEMOGRAPHIC_DATA]"
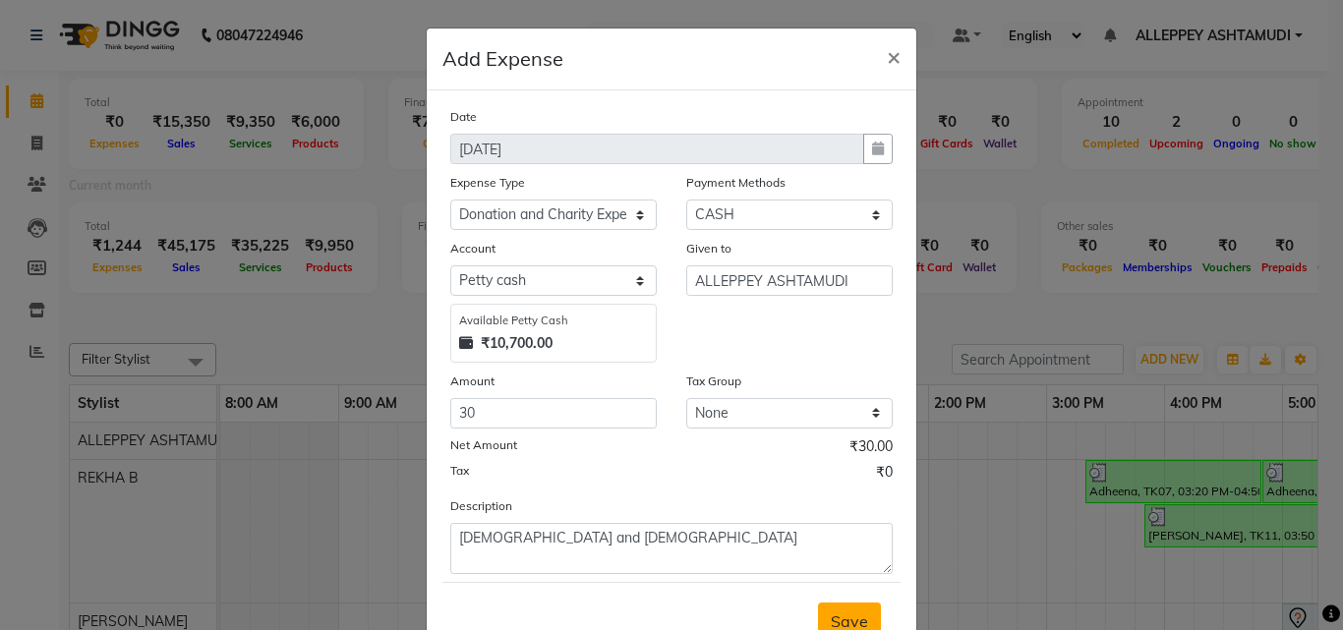
click at [837, 605] on button "Save" at bounding box center [849, 620] width 63 height 37
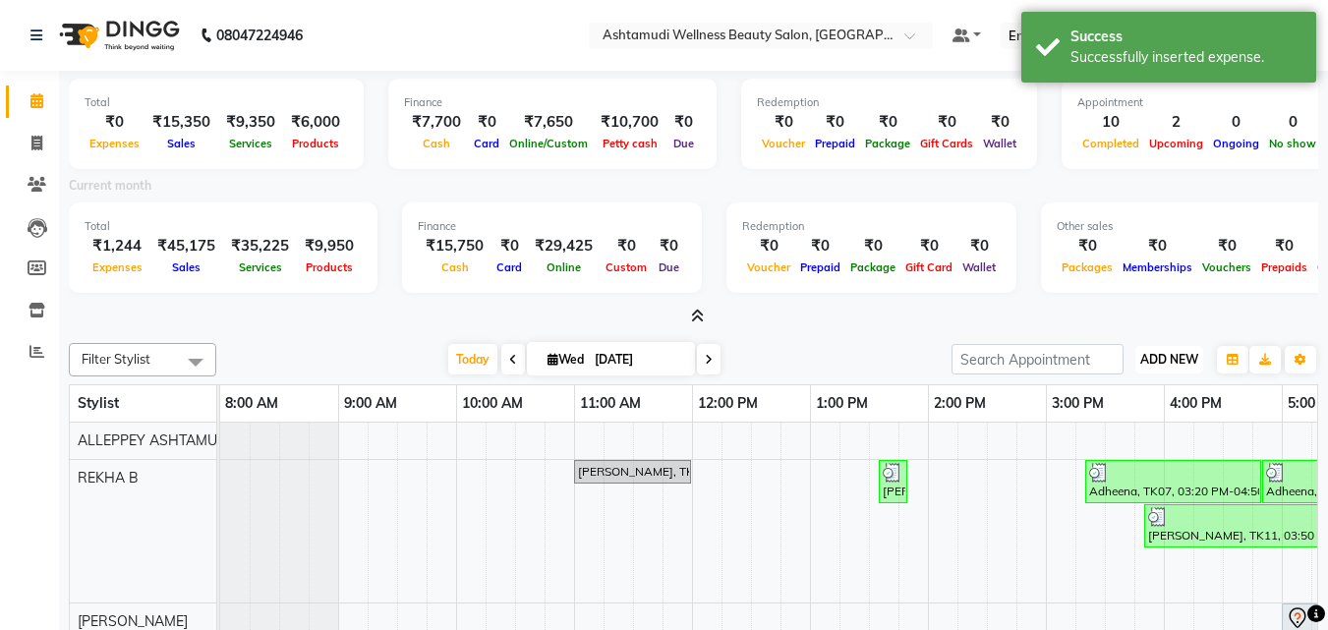
click at [1177, 353] on span "ADD NEW" at bounding box center [1169, 359] width 58 height 15
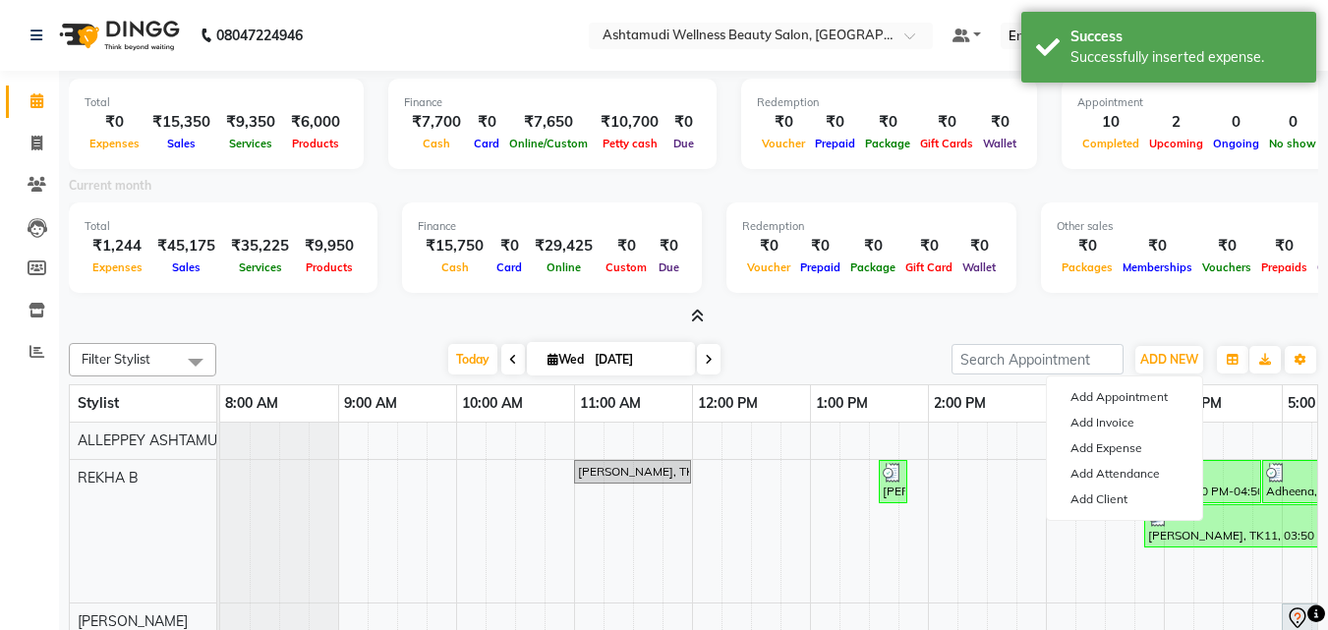
drag, startPoint x: 872, startPoint y: 112, endPoint x: 1081, endPoint y: 323, distance: 297.5
click at [1082, 276] on div "Packages" at bounding box center [1087, 267] width 61 height 21
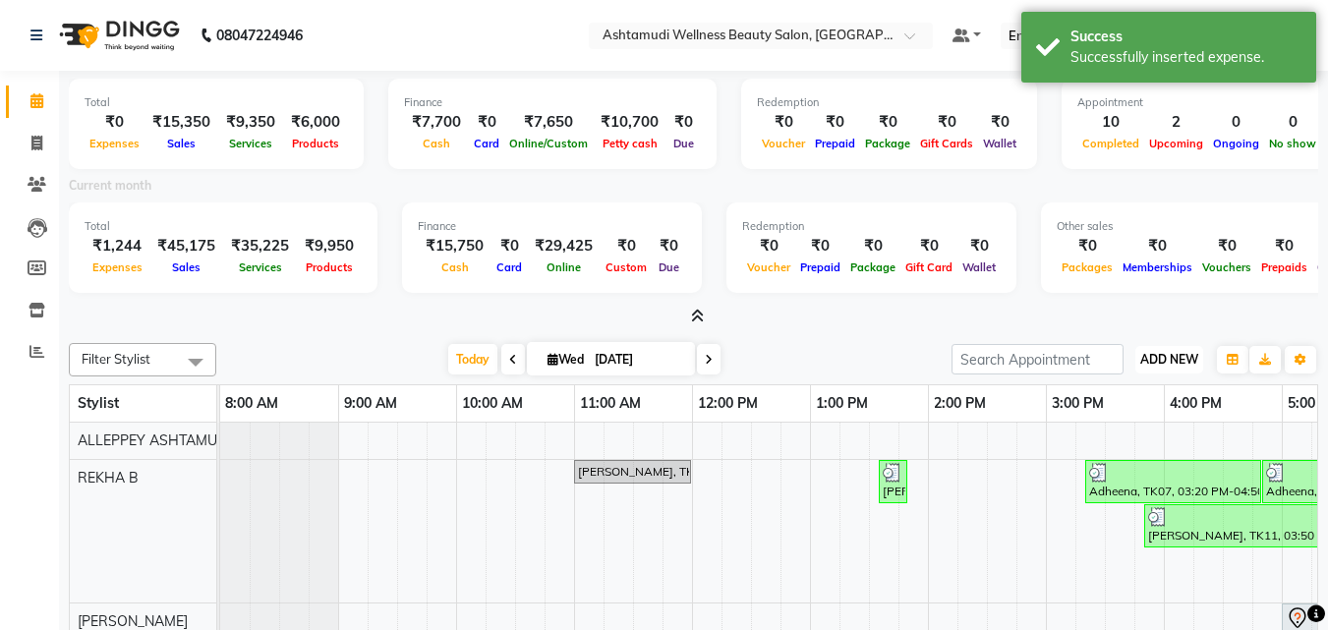
click at [1178, 358] on span "ADD NEW" at bounding box center [1169, 359] width 58 height 15
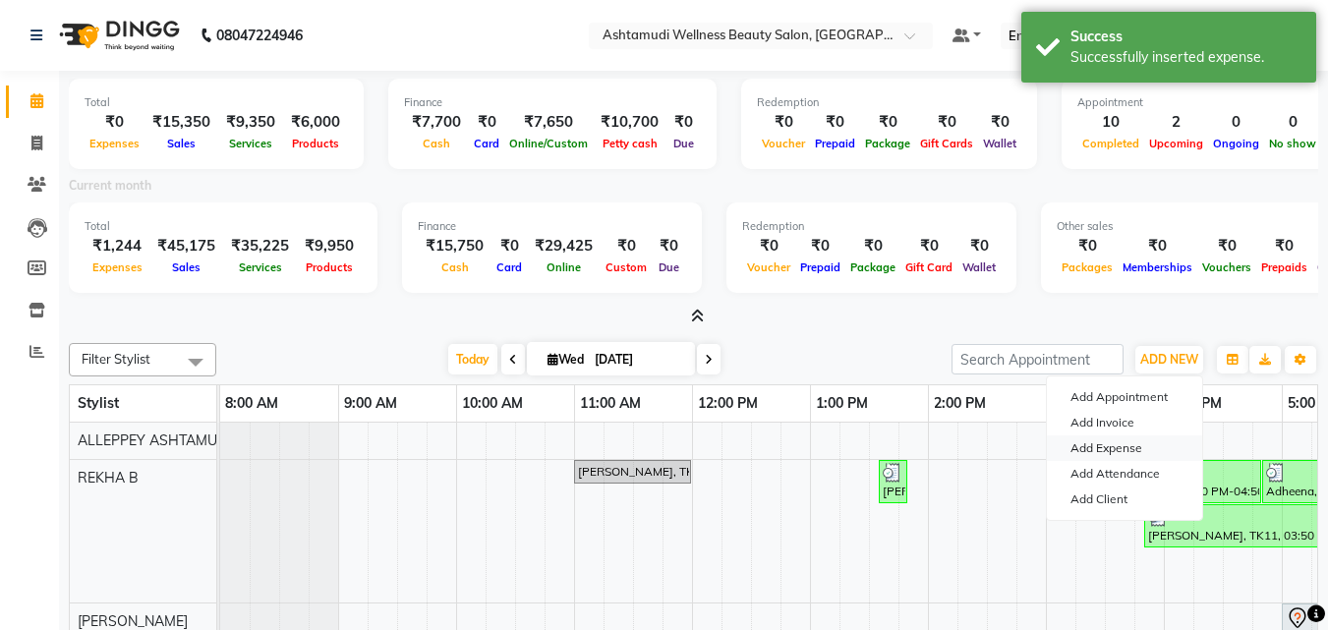
click at [1120, 449] on link "Add Expense" at bounding box center [1124, 448] width 155 height 26
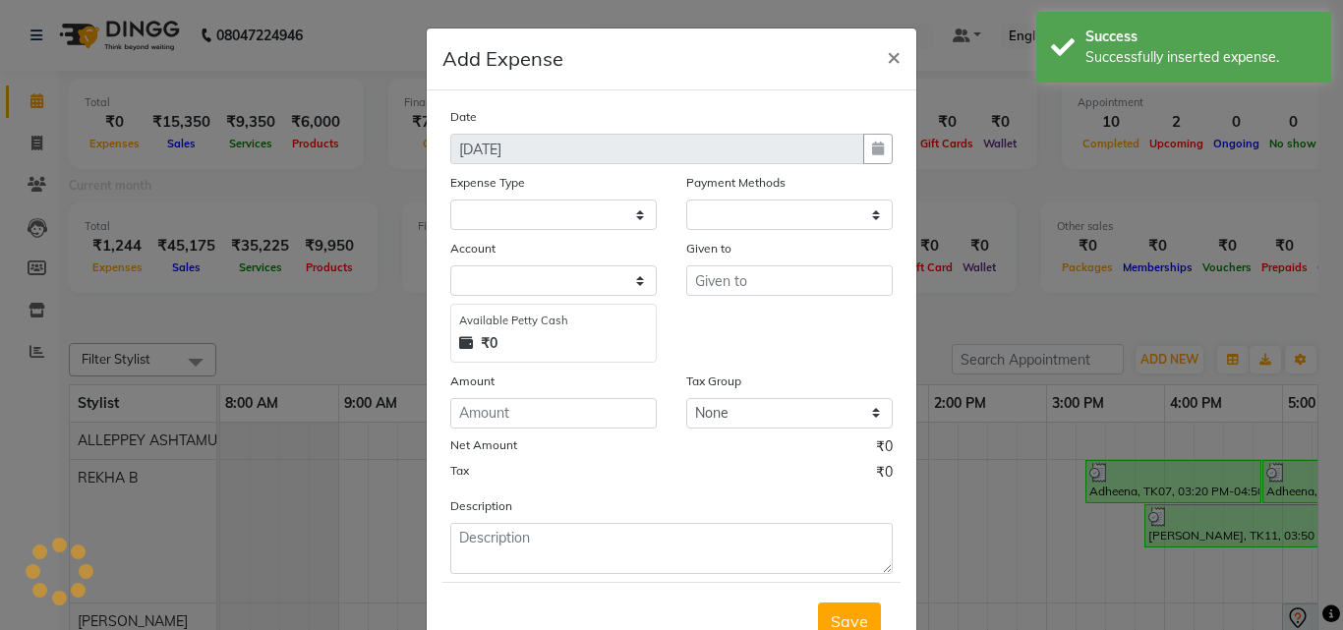
select select "1"
select select "3457"
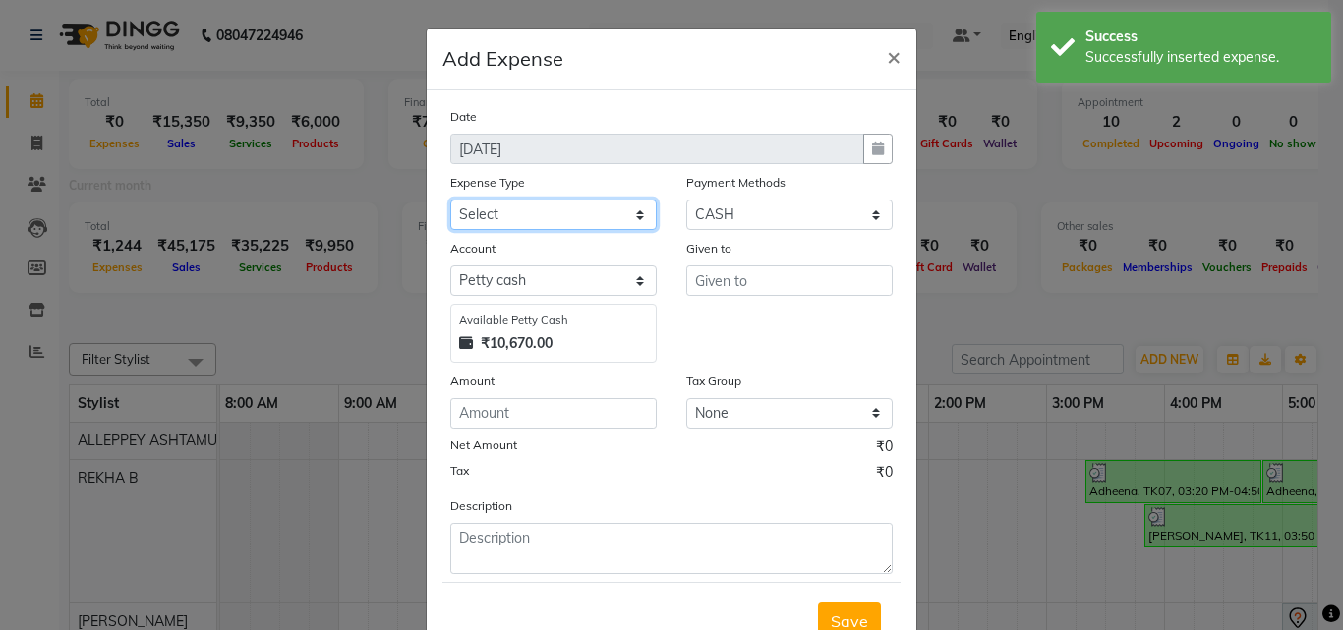
click at [500, 203] on select "Select ACCOMODATION EXPENSES ADVERTISEMENT SALES PROMOTIONAL EXPENSES Bonus BRI…" at bounding box center [553, 215] width 206 height 30
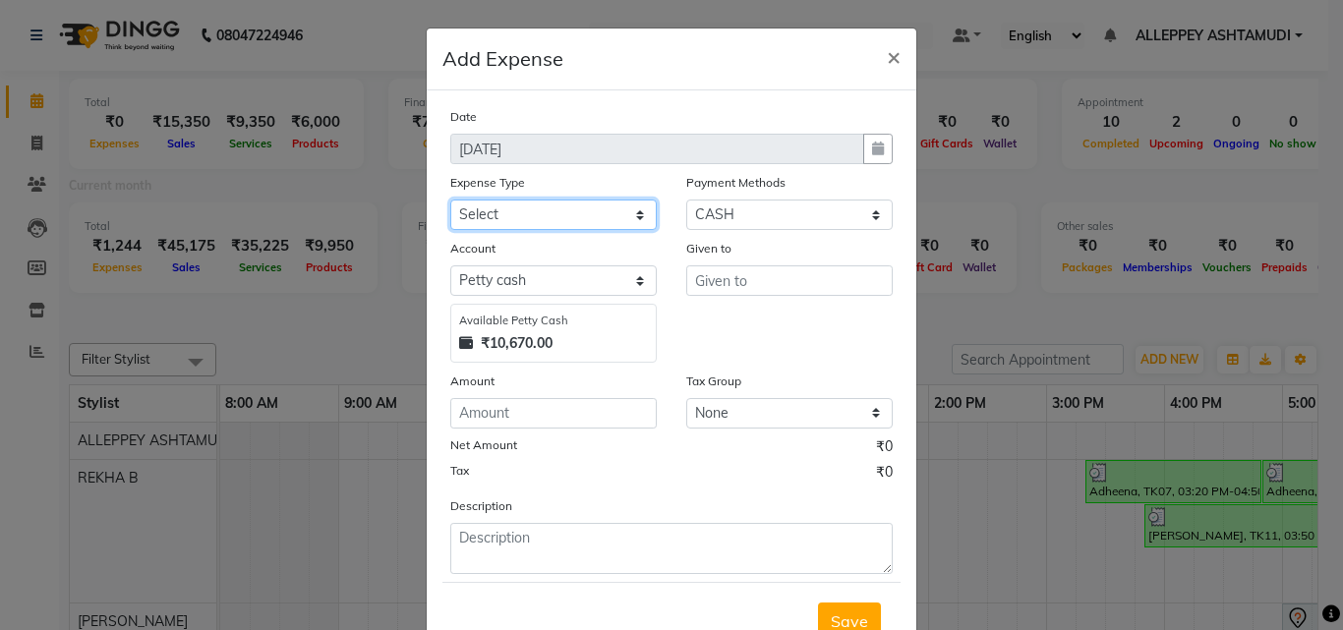
select select "6226"
click at [450, 200] on select "Select ACCOMODATION EXPENSES ADVERTISEMENT SALES PROMOTIONAL EXPENSES Bonus BRI…" at bounding box center [553, 215] width 206 height 30
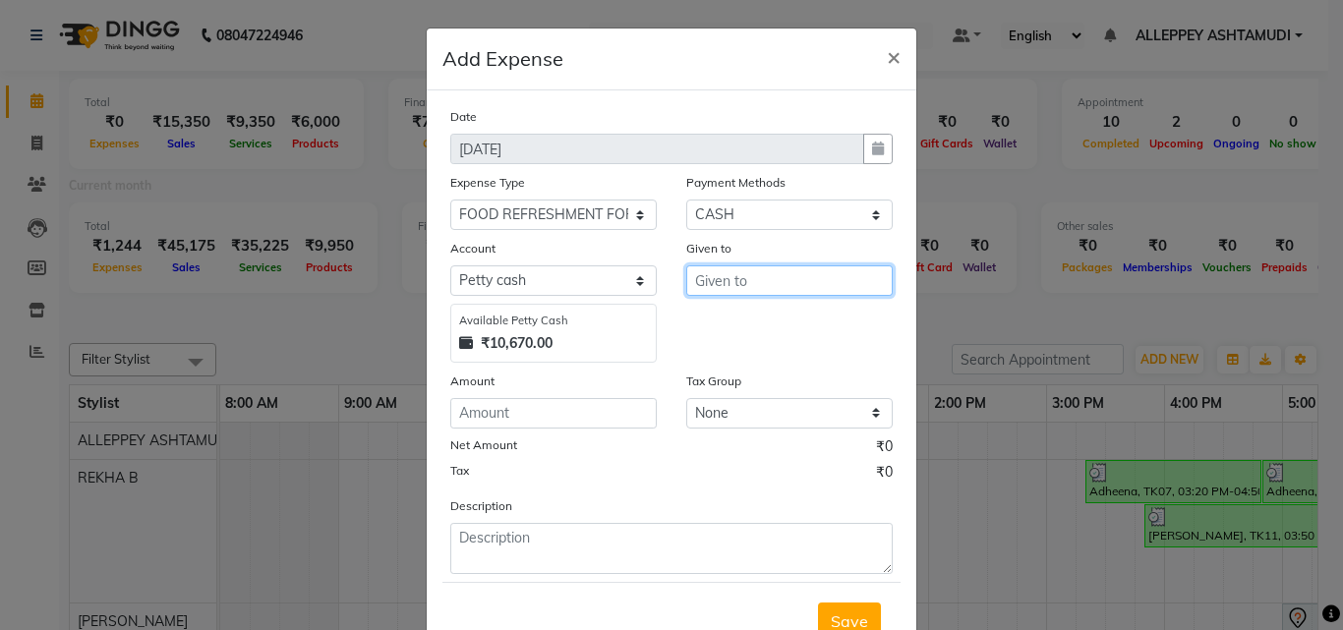
click at [706, 279] on input "text" at bounding box center [789, 280] width 206 height 30
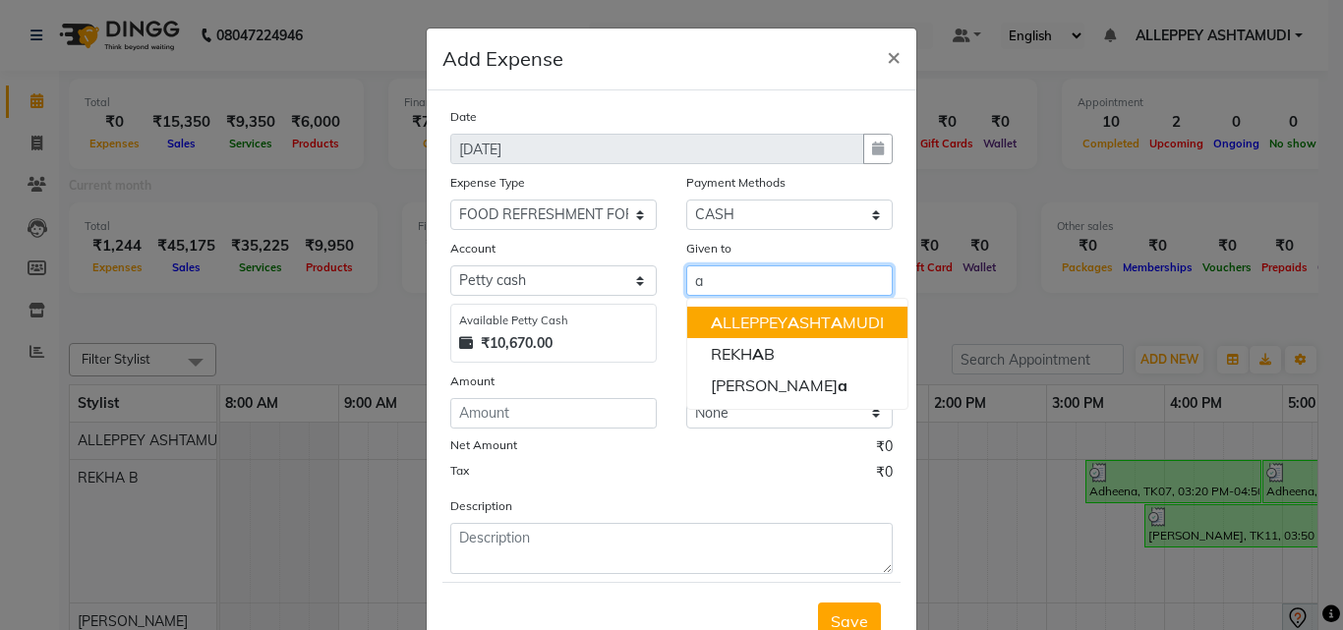
click at [733, 316] on ngb-highlight "A LLEPPEY A SHT A MUDI" at bounding box center [797, 323] width 173 height 20
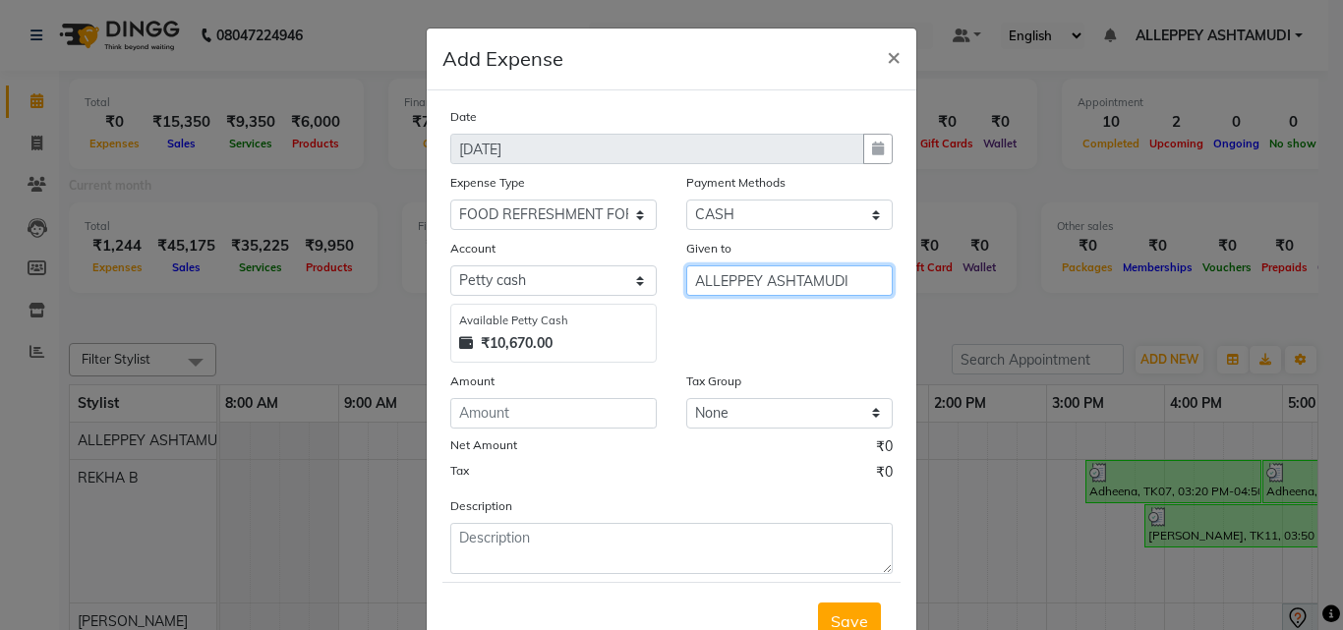
type input "ALLEPPEY ASHTAMUDI"
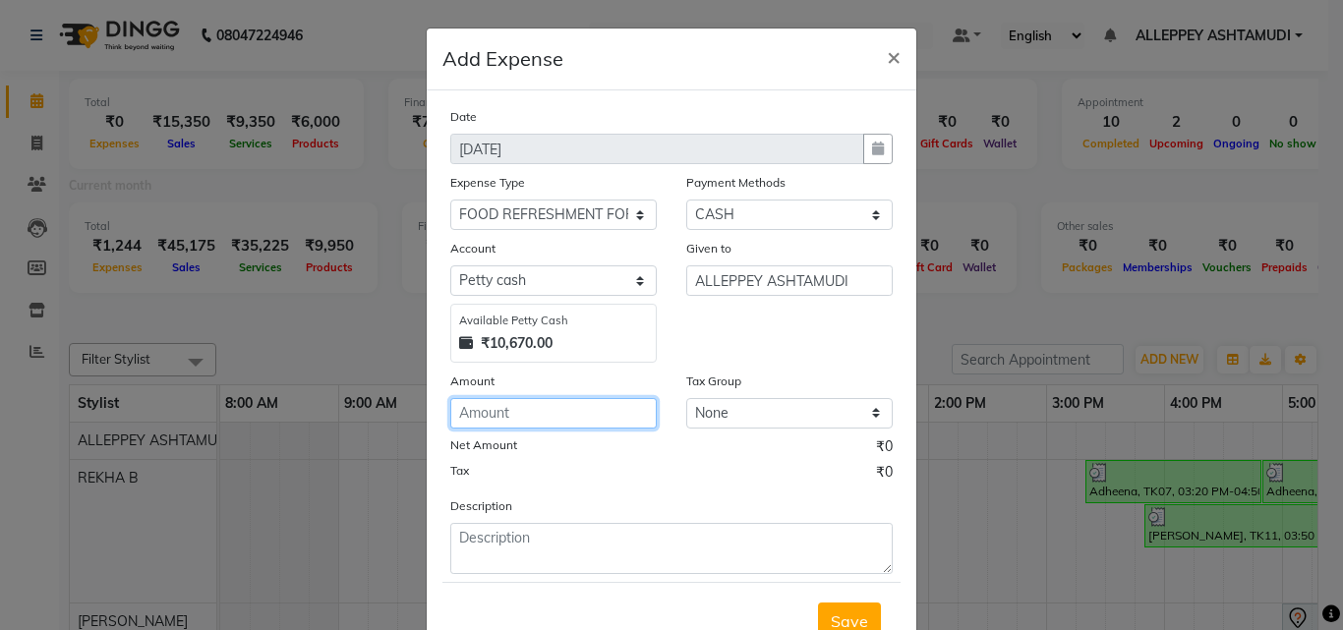
click at [564, 408] on input "number" at bounding box center [553, 413] width 206 height 30
type input "30"
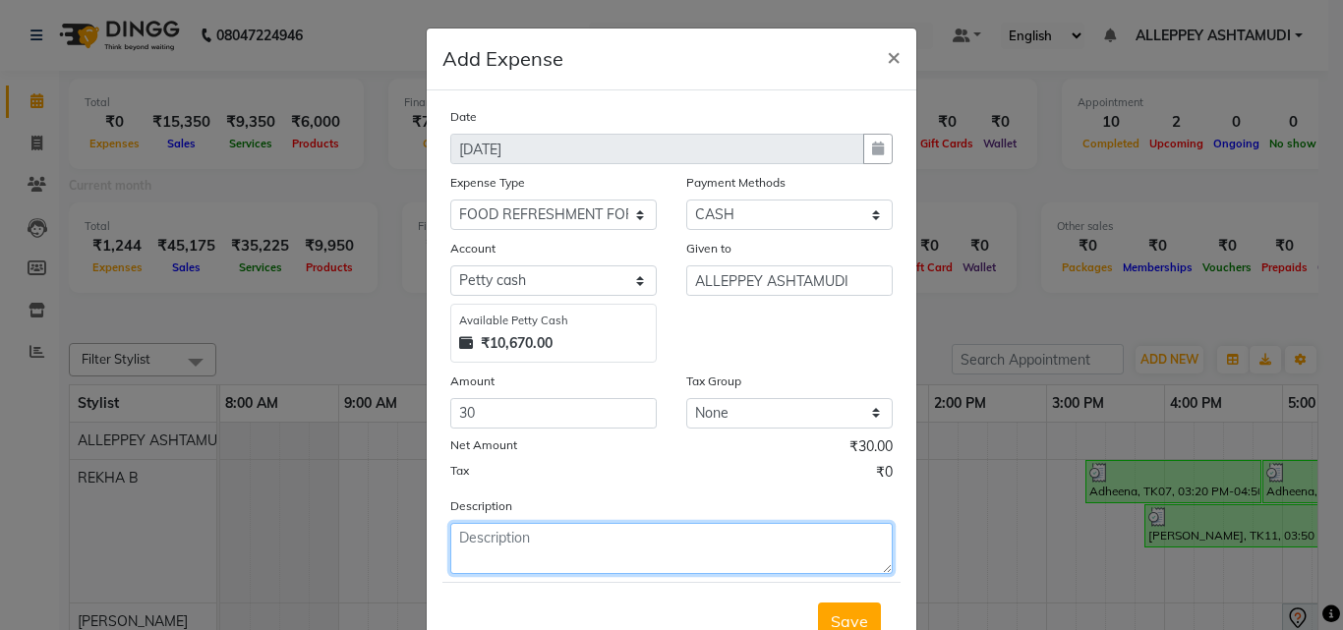
click at [488, 531] on textarea at bounding box center [671, 548] width 442 height 51
type textarea "milk"
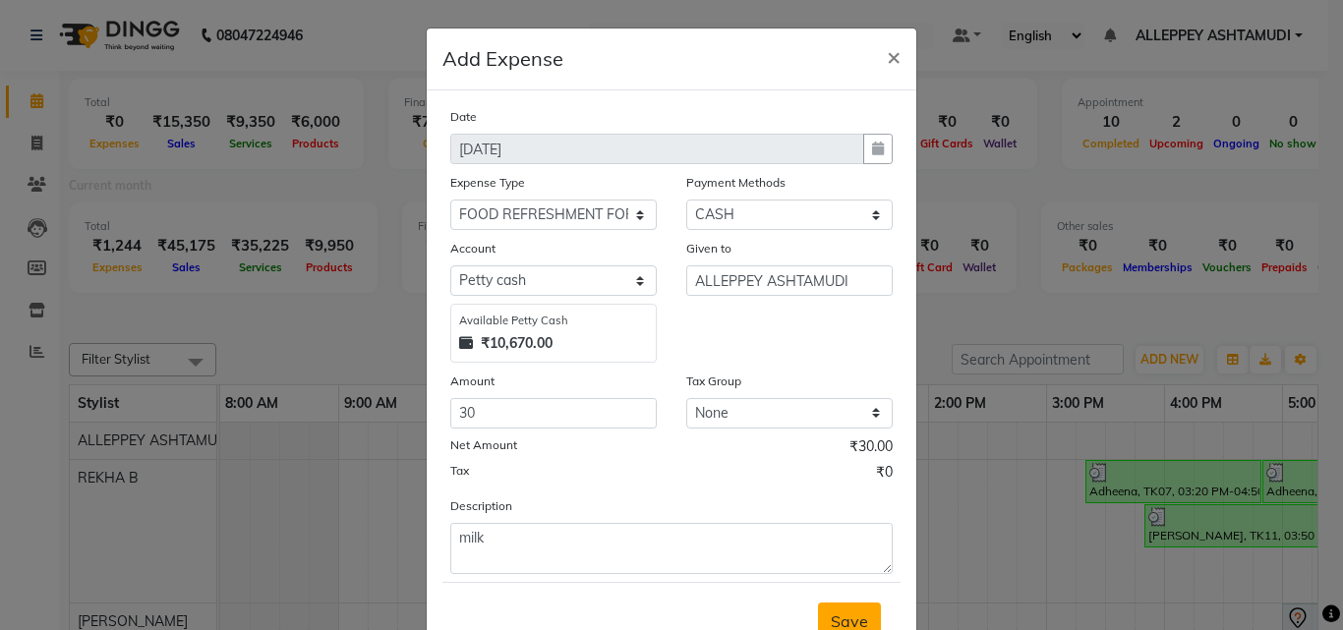
click at [831, 615] on span "Save" at bounding box center [849, 621] width 37 height 20
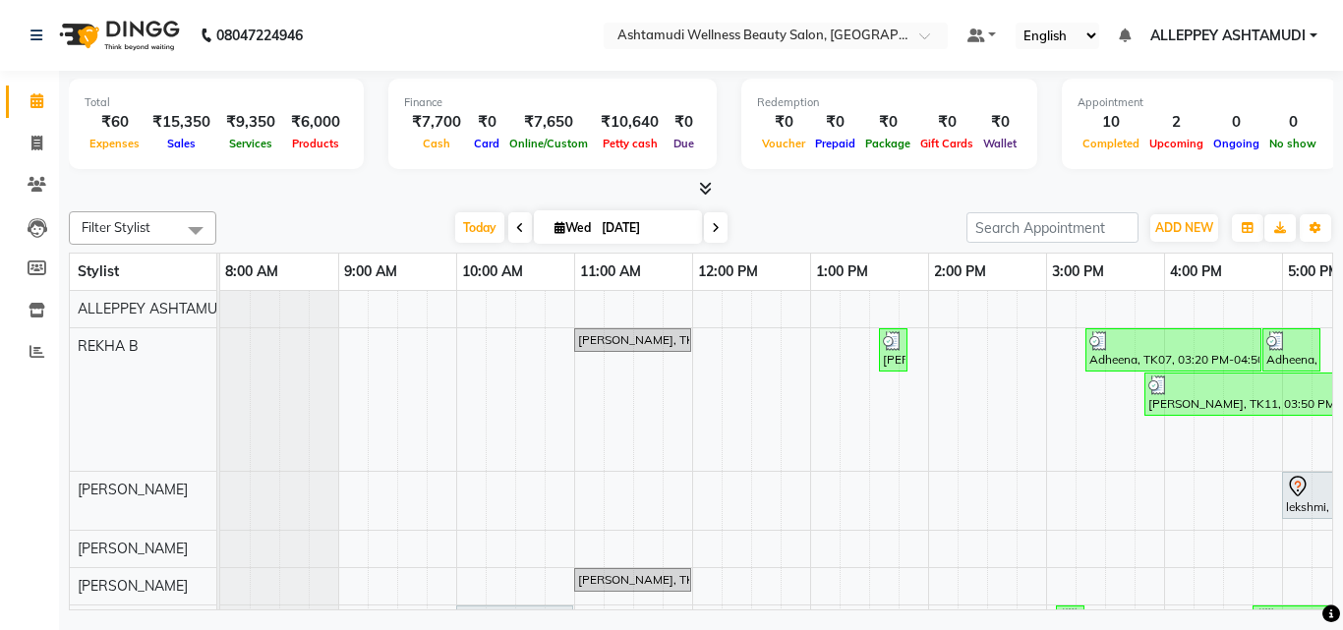
click at [1114, 449] on div "[PERSON_NAME], TK01, 11:00 AM-12:00 PM, D-Tan Facial [PERSON_NAME], TK03, 01:35…" at bounding box center [986, 519] width 1533 height 457
